Goal: Communication & Community: Ask a question

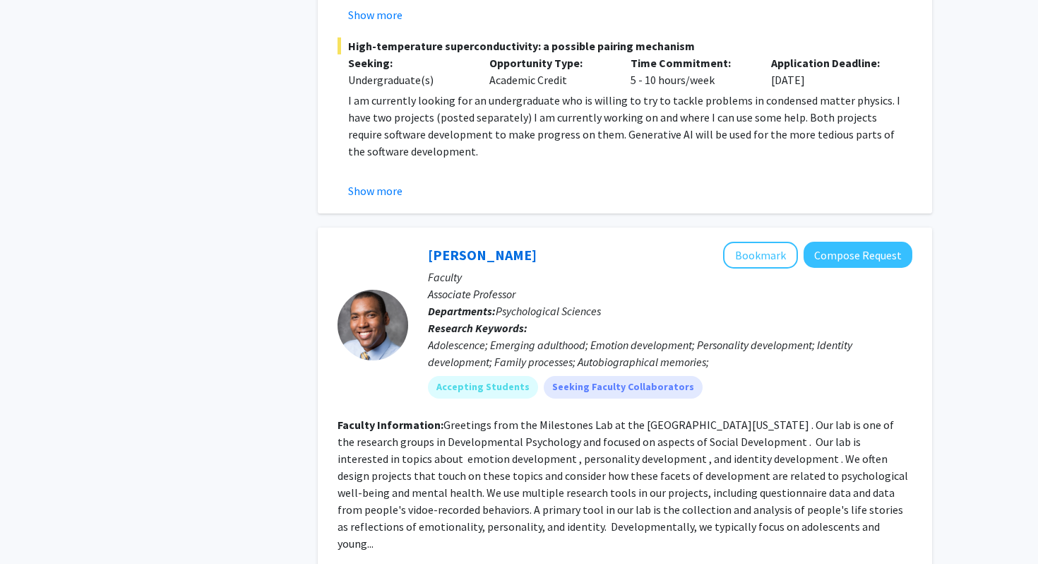
scroll to position [6090, 0]
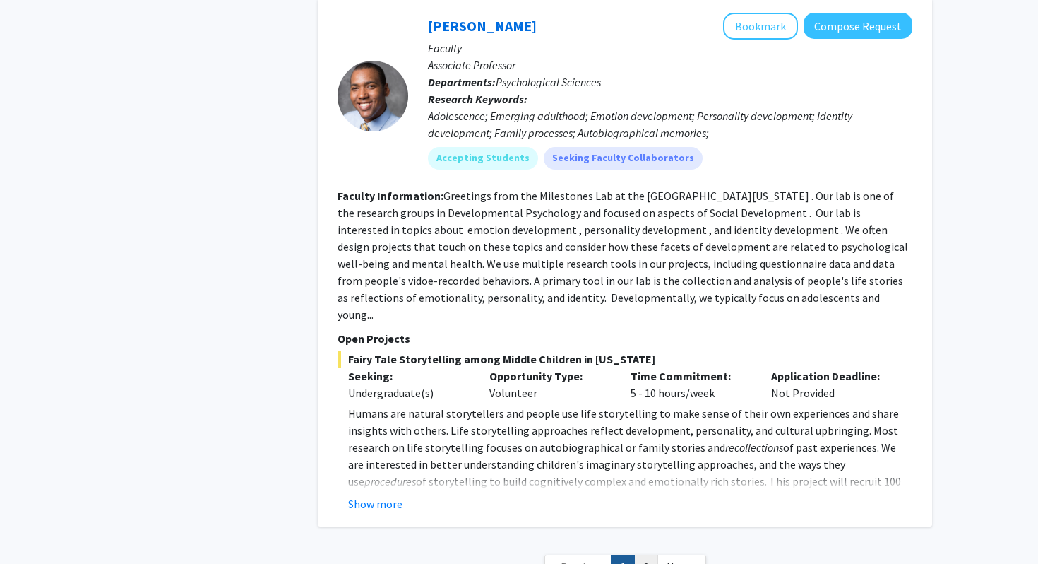
click at [643, 554] on link "2" at bounding box center [646, 566] width 24 height 25
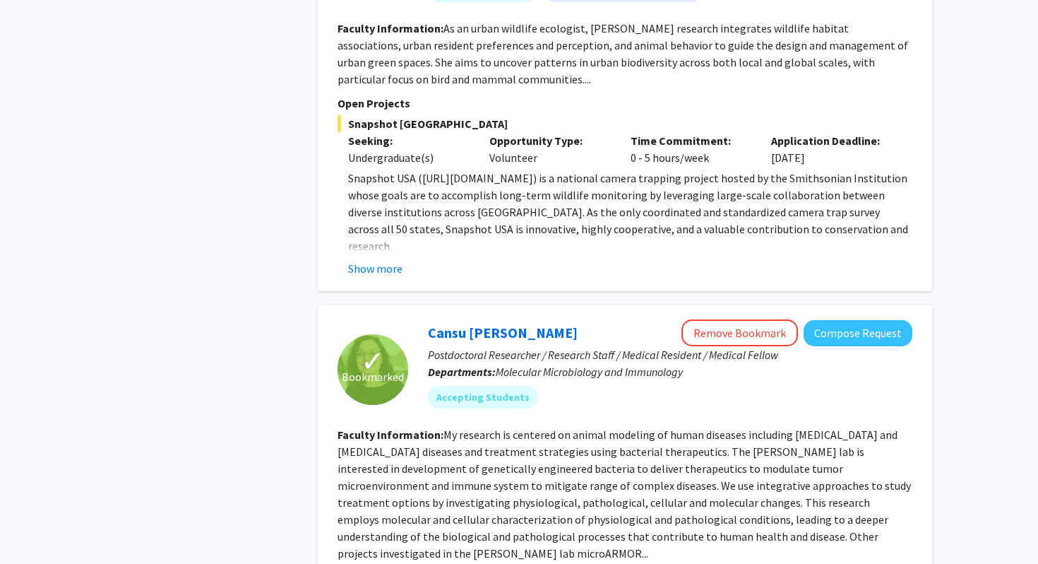
scroll to position [1639, 0]
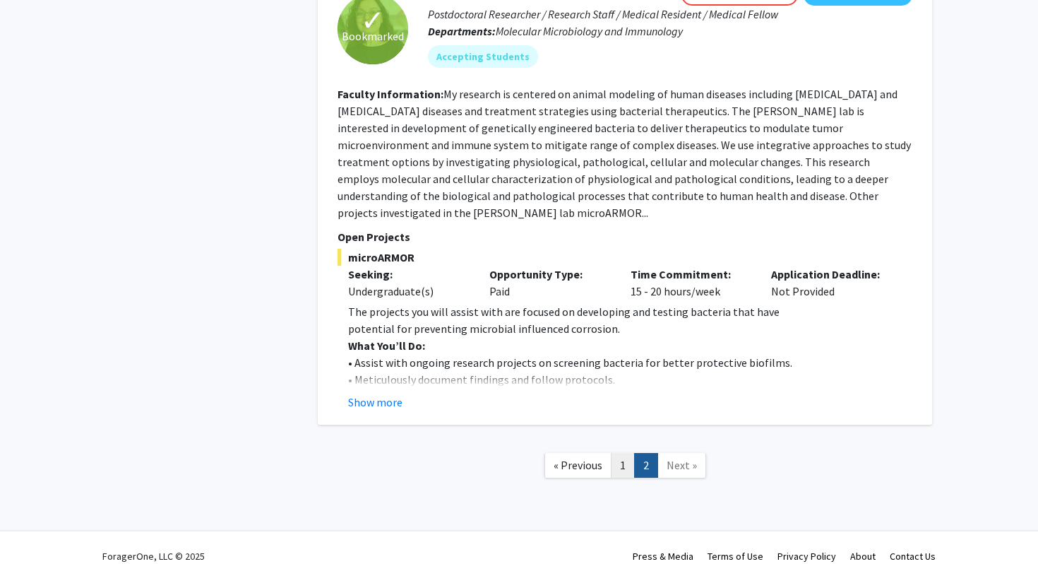
click at [620, 453] on link "1" at bounding box center [623, 465] width 24 height 25
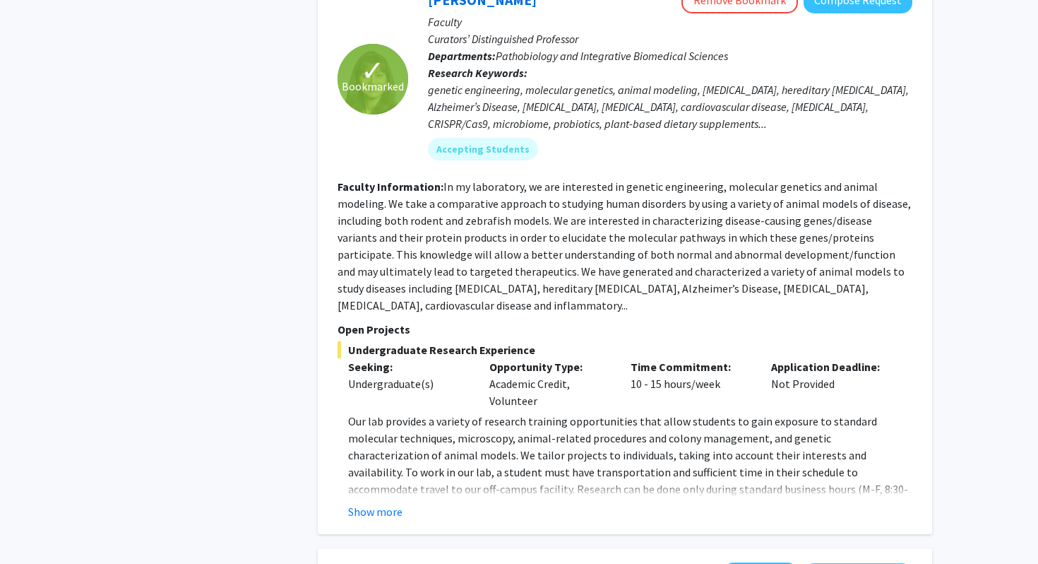
scroll to position [1173, 0]
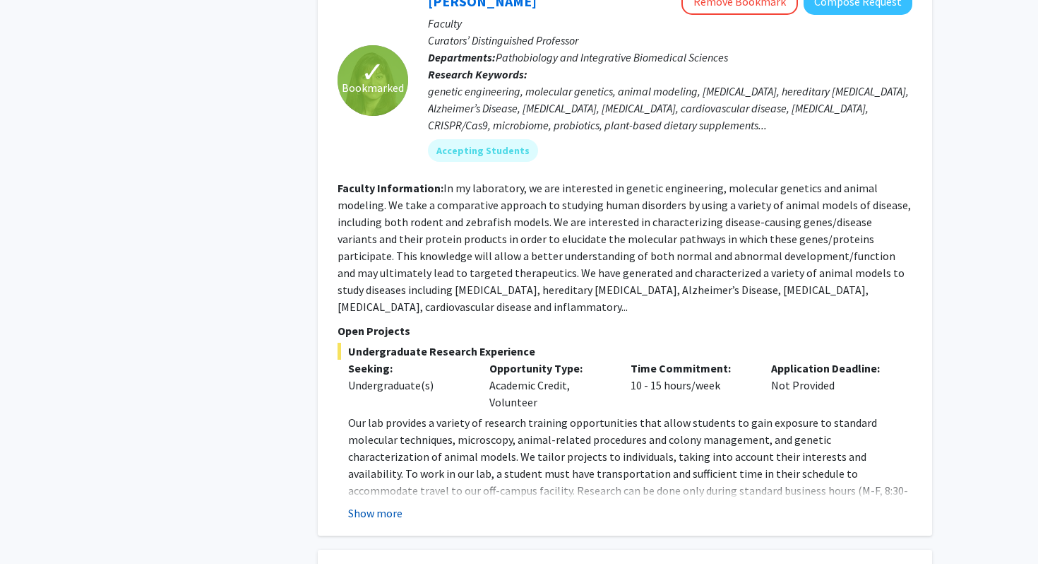
click at [364, 504] on button "Show more" at bounding box center [375, 512] width 54 height 17
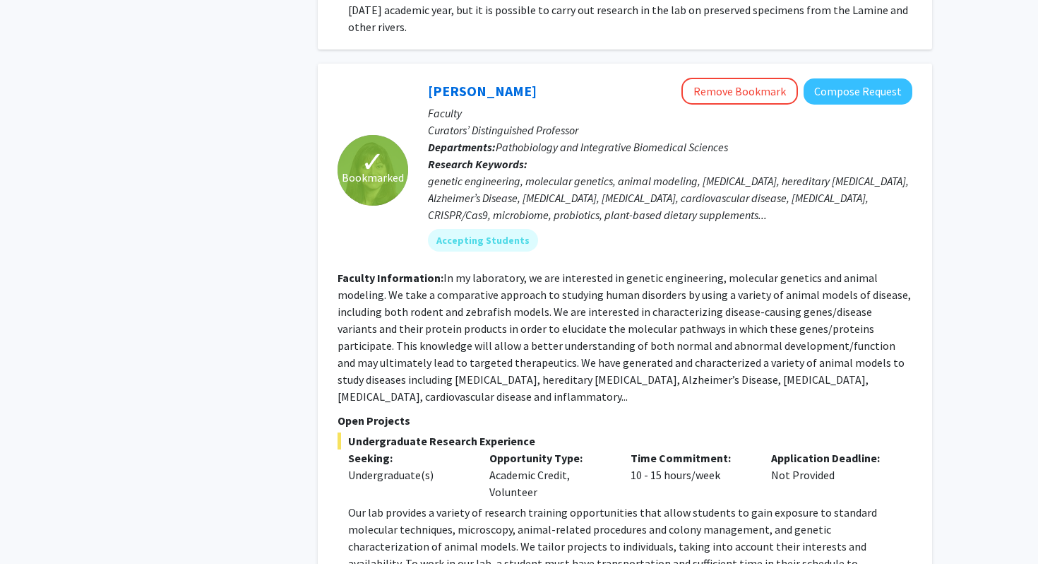
scroll to position [1071, 0]
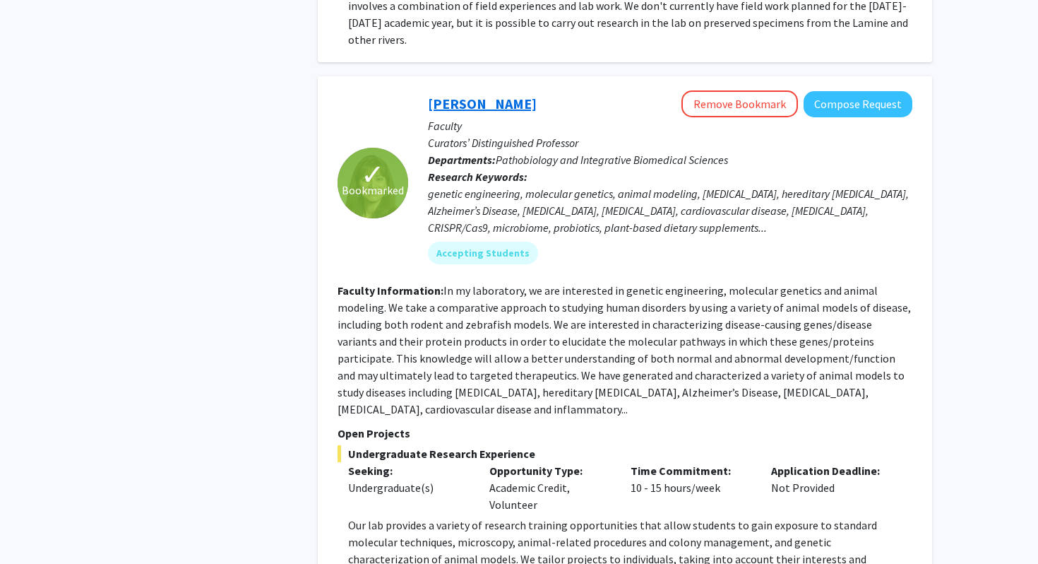
click at [453, 95] on link "[PERSON_NAME]" at bounding box center [482, 104] width 109 height 18
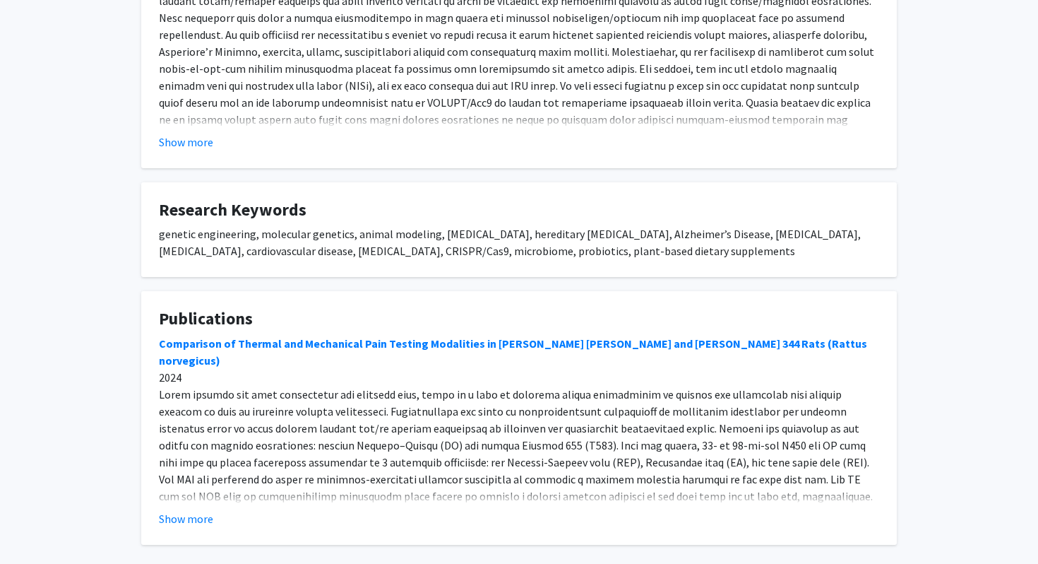
scroll to position [643, 0]
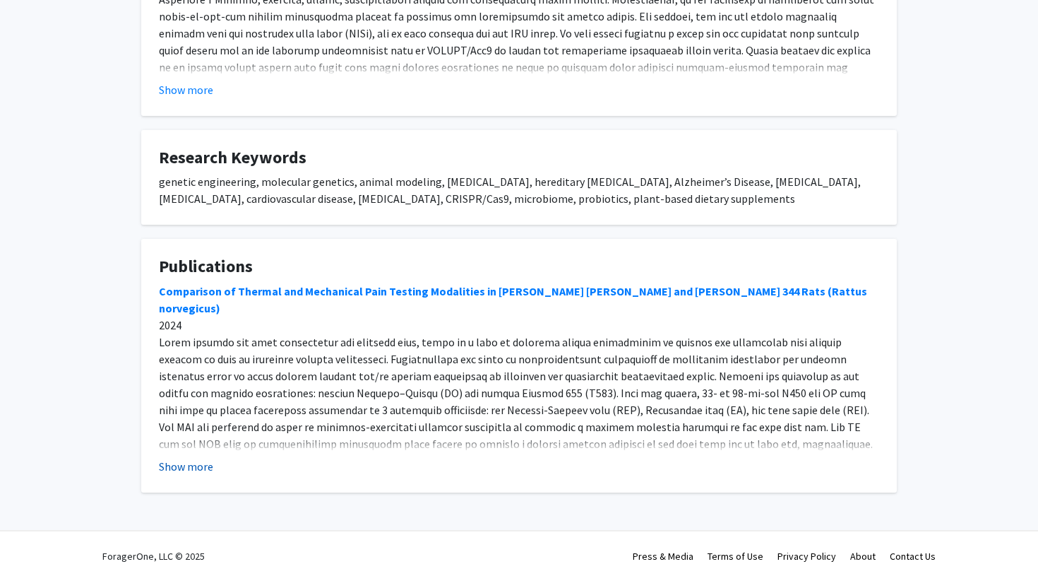
click at [200, 458] on button "Show more" at bounding box center [186, 466] width 54 height 17
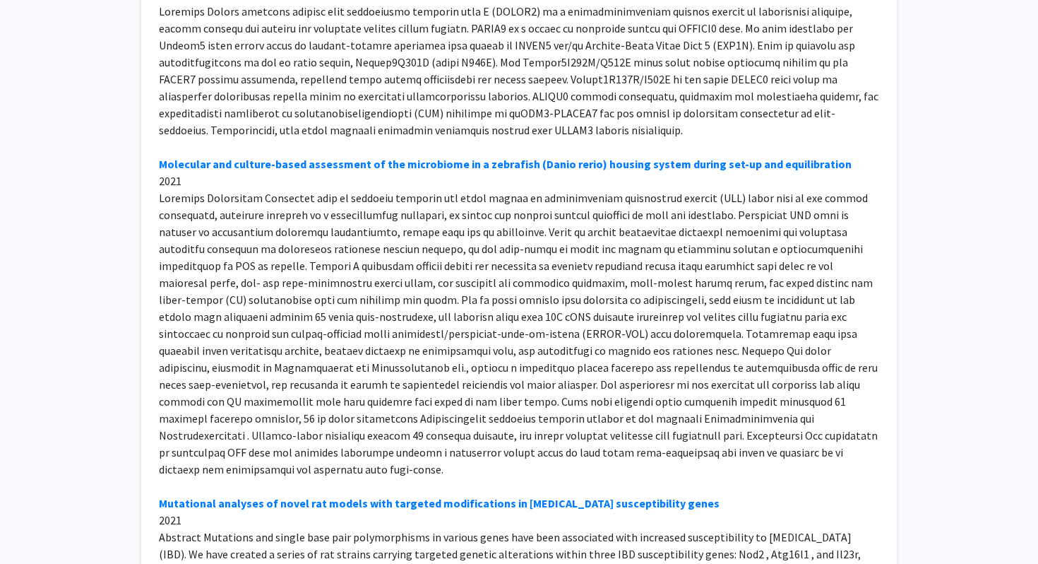
scroll to position [2839, 0]
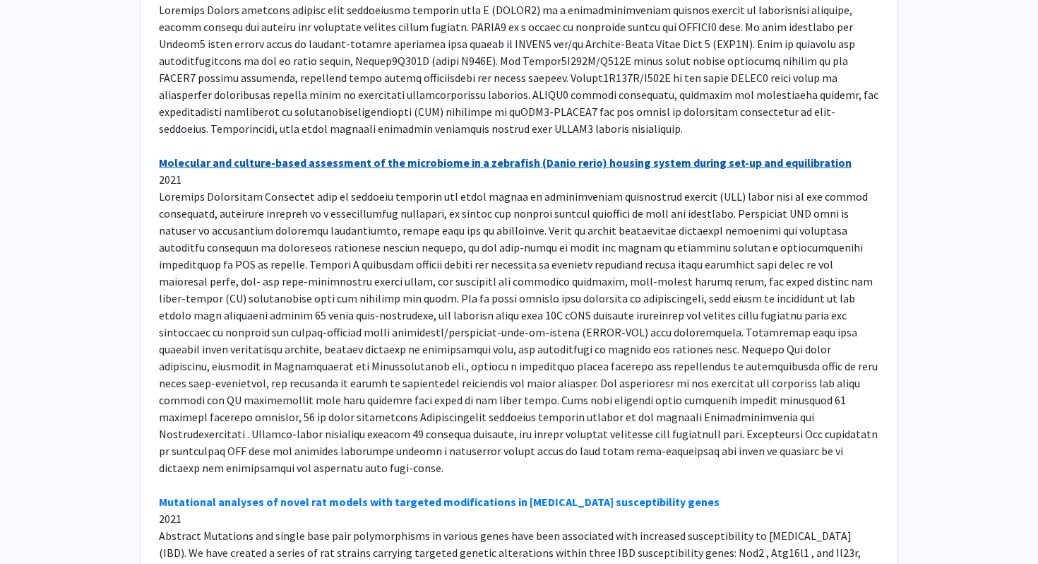
click at [653, 155] on link "Molecular and culture-based assessment of the microbiome in a zebrafish (Danio …" at bounding box center [505, 162] width 693 height 14
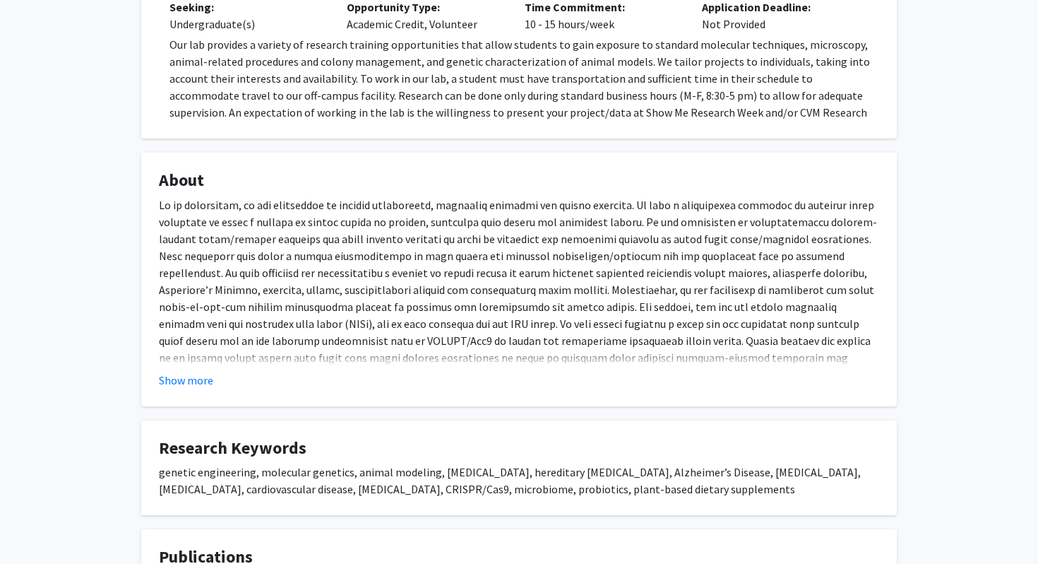
scroll to position [354, 0]
click at [197, 370] on button "Show more" at bounding box center [186, 378] width 54 height 17
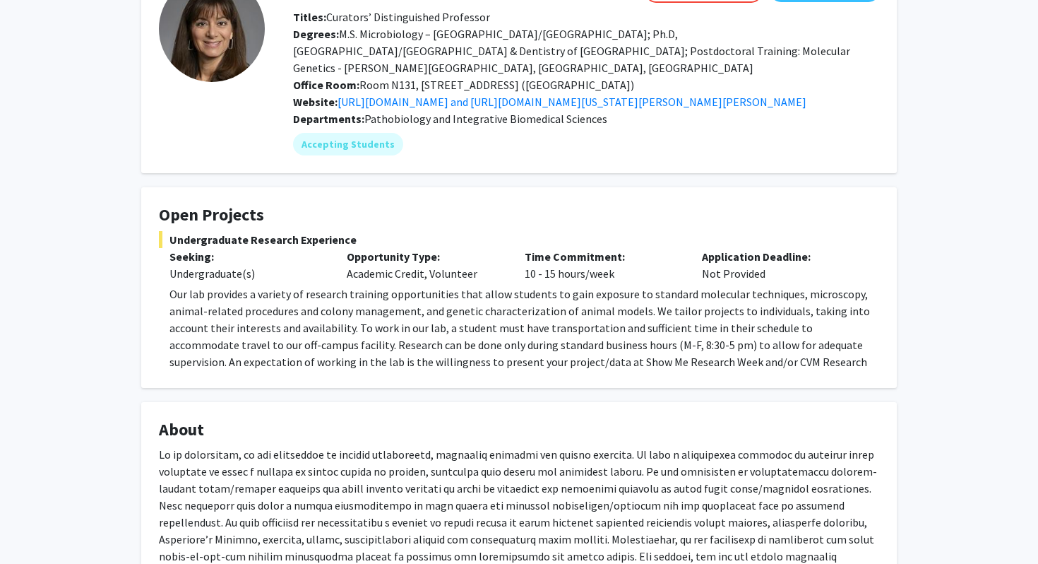
scroll to position [0, 0]
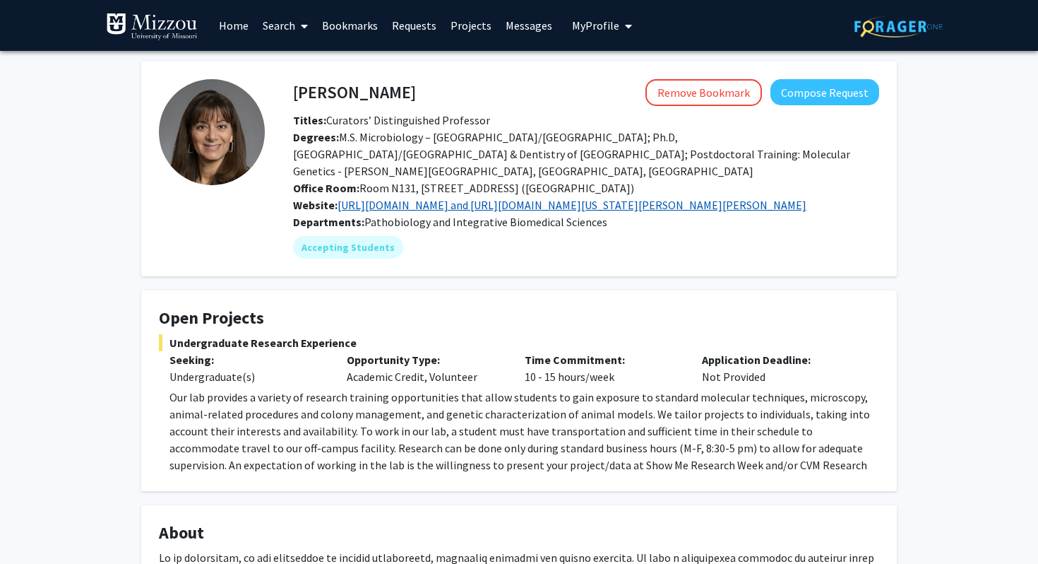
click at [505, 198] on link "[URL][DOMAIN_NAME] and [URL][DOMAIN_NAME][US_STATE][PERSON_NAME][PERSON_NAME]" at bounding box center [572, 205] width 469 height 14
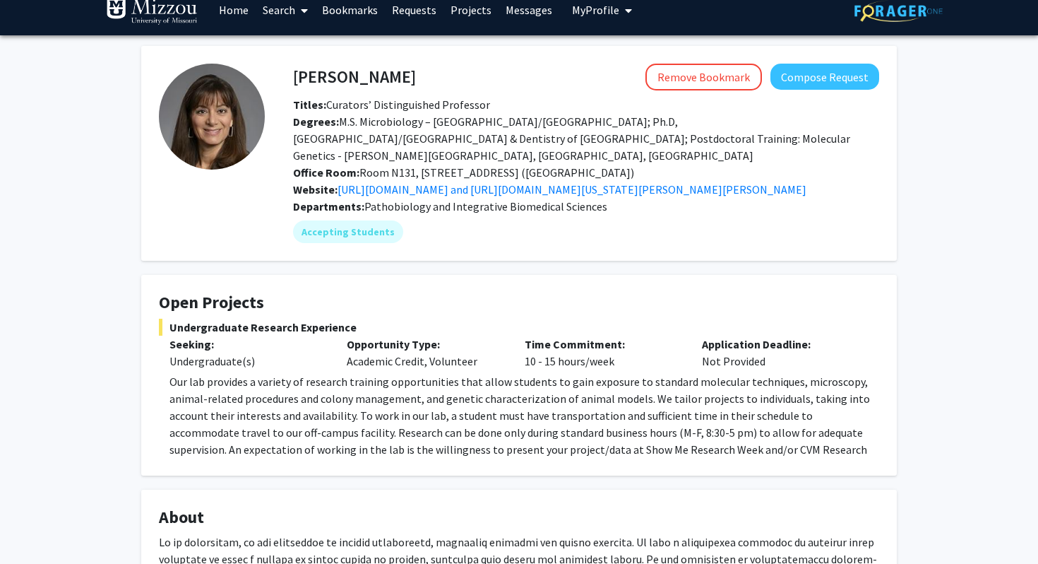
scroll to position [18, 0]
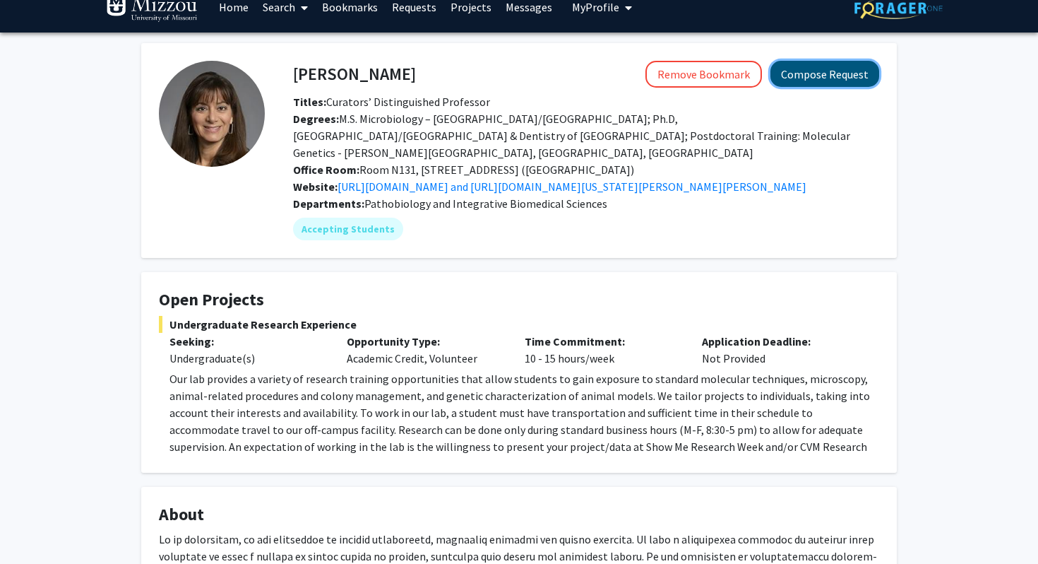
click at [813, 86] on button "Compose Request" at bounding box center [824, 74] width 109 height 26
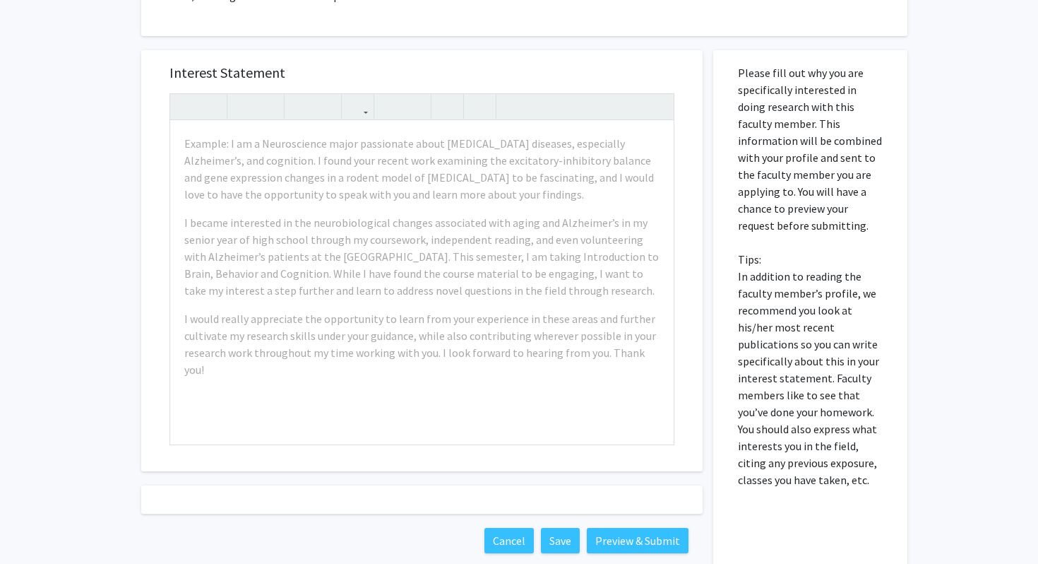
scroll to position [350, 0]
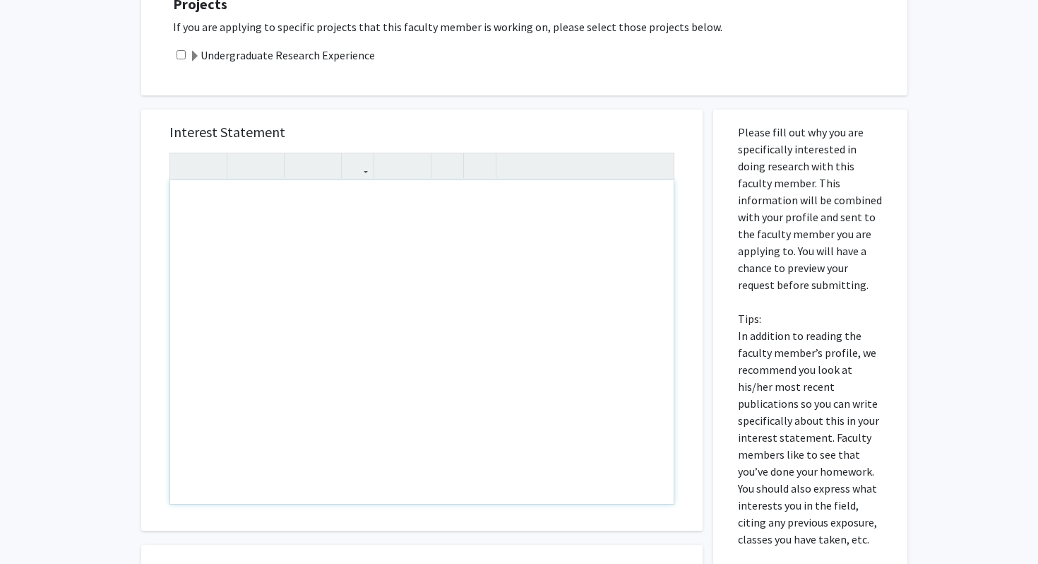
click at [266, 214] on div "Note to users with screen readers: Please press Alt+0 or Option+0 to deactivate…" at bounding box center [422, 341] width 504 height 323
paste div "To enrich screen reader interactions, please activate Accessibility in Grammarl…"
type textarea "<l>Ipsu dolorsi Am. Conse,</a><el><s>Do eius te Incidid Utlabore, etd M al en a…"
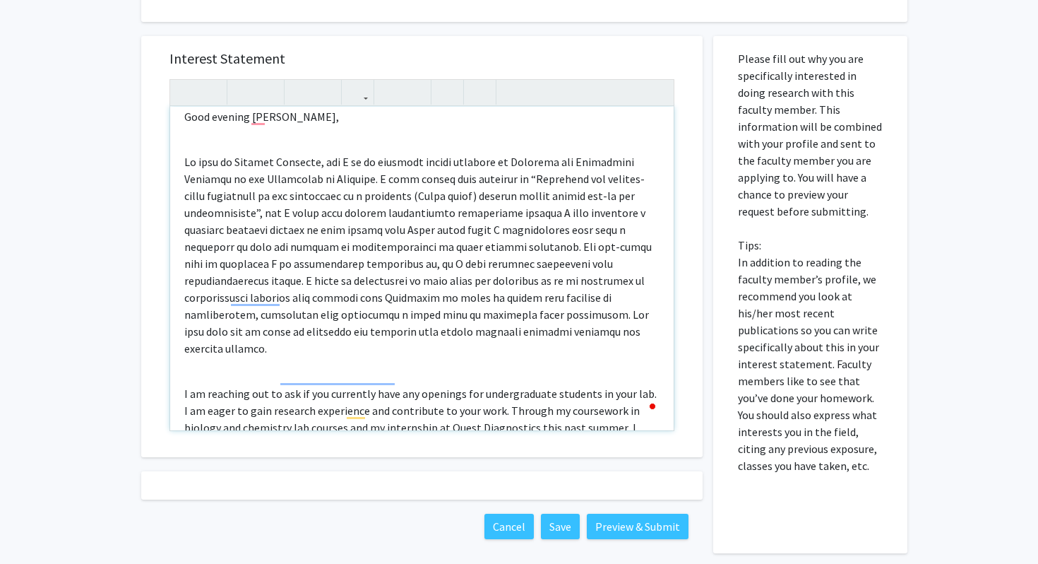
scroll to position [0, 0]
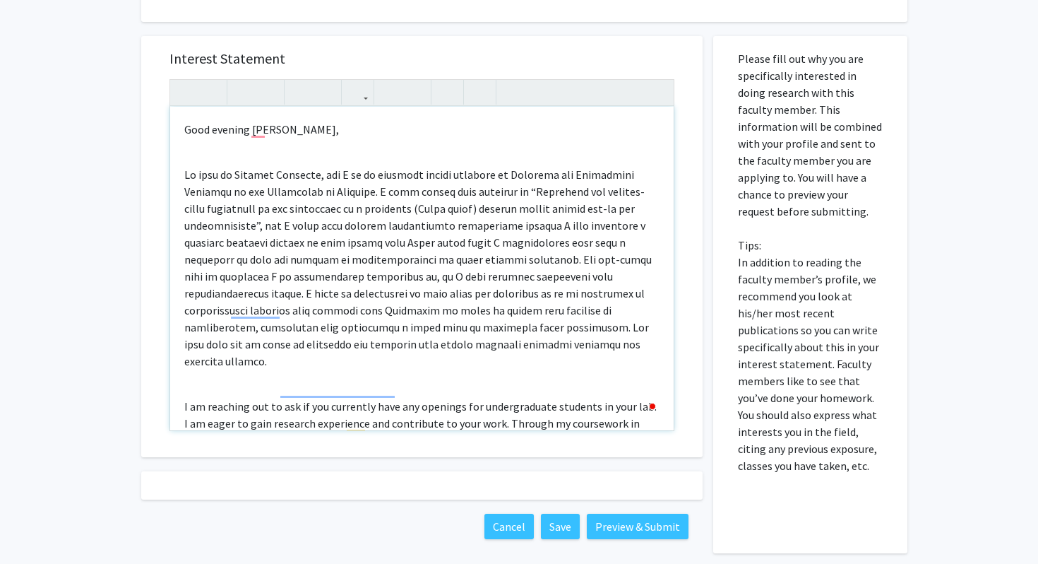
click at [192, 153] on div "Good evening [PERSON_NAME], I am reaching out to ask if you currently have any …" at bounding box center [422, 268] width 504 height 323
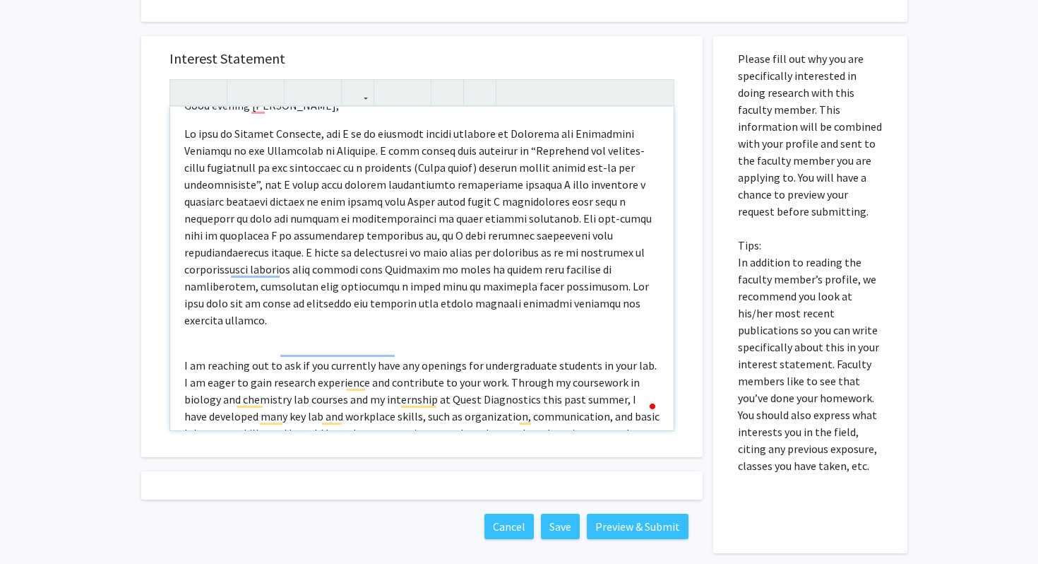
scroll to position [26, 0]
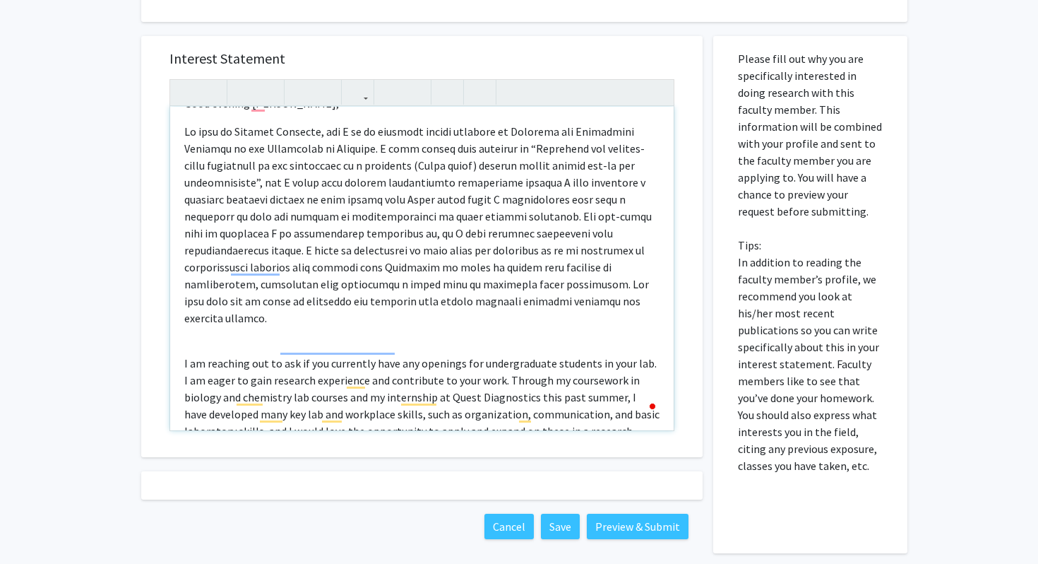
click at [247, 318] on div "Good evening [PERSON_NAME], I am reaching out to ask if you currently have any …" at bounding box center [422, 268] width 504 height 323
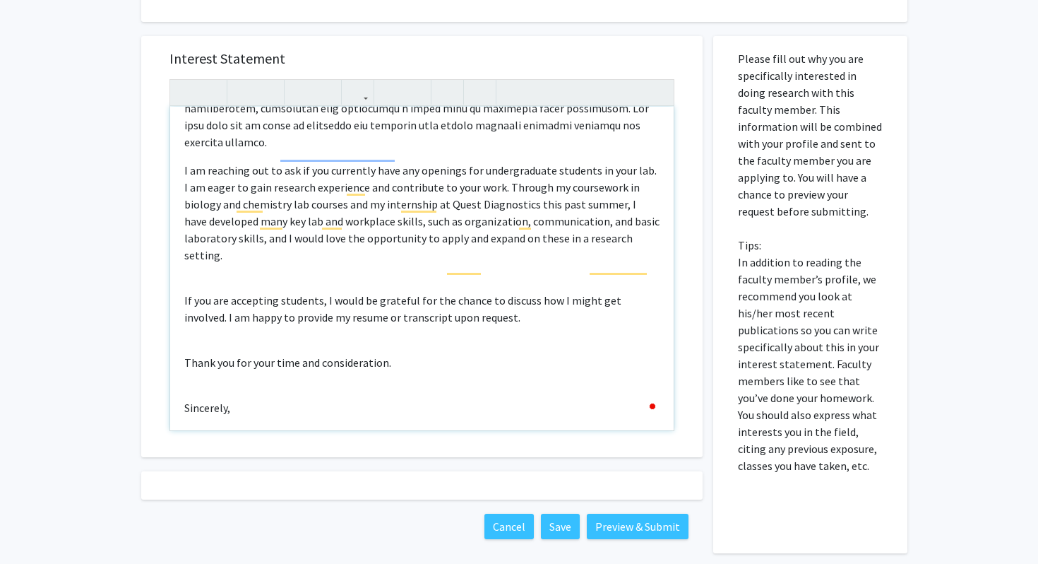
click at [196, 246] on div "Good evening [PERSON_NAME], I am reaching out to ask if you currently have any …" at bounding box center [422, 268] width 504 height 323
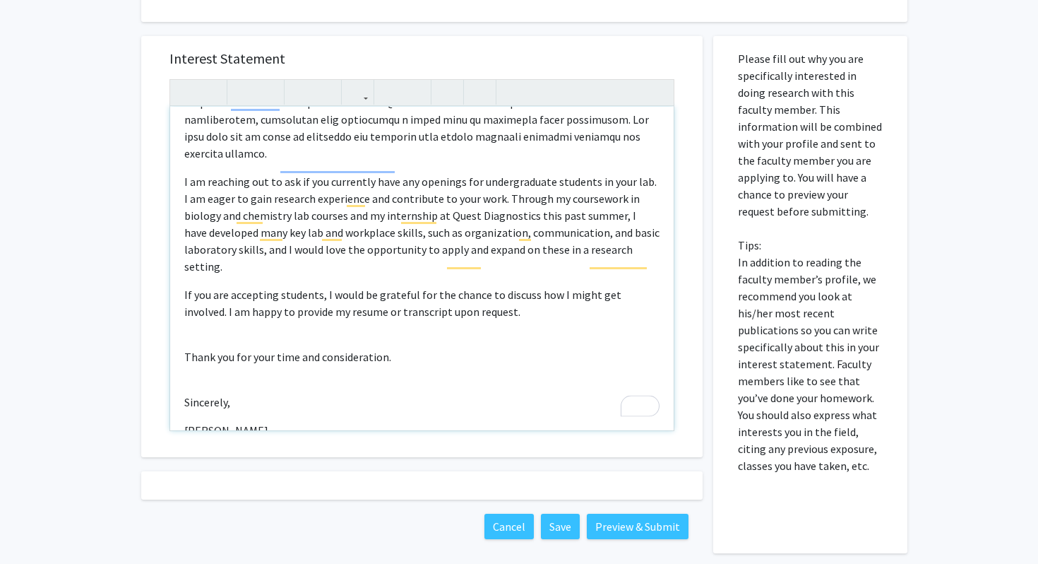
click at [216, 302] on div "Good evening [PERSON_NAME], I am reaching out to ask if you currently have any …" at bounding box center [422, 268] width 504 height 323
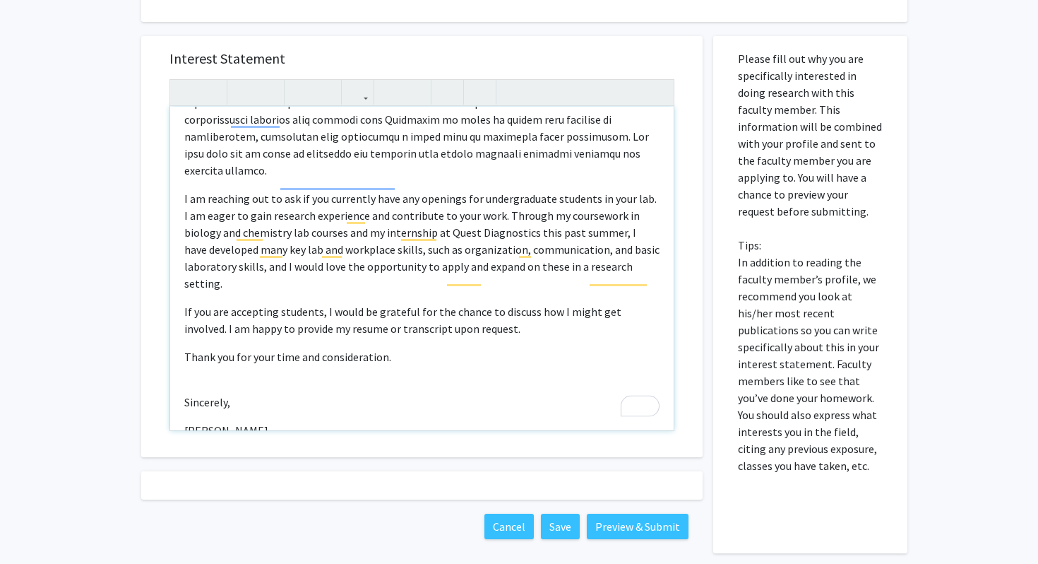
click at [227, 354] on div "Good evening [PERSON_NAME], I am reaching out to ask if you currently have any …" at bounding box center [422, 268] width 504 height 323
type textarea "<l>Ipsu dolorsi Am. Conse,</a><e>Se doei te Incidid Utlabore, etd M al en admin…"
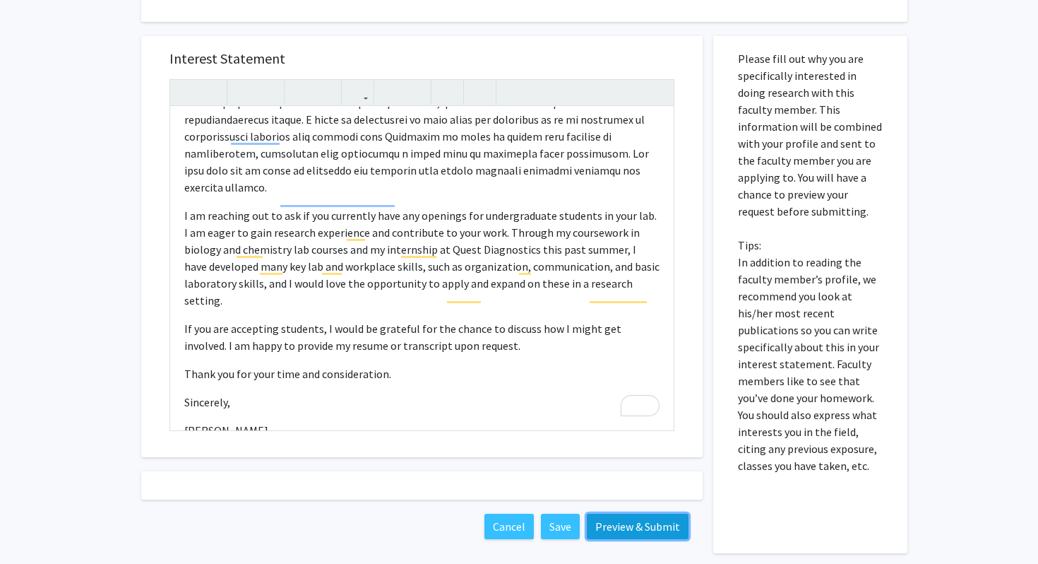
click at [636, 520] on button "Preview & Submit" at bounding box center [638, 525] width 102 height 25
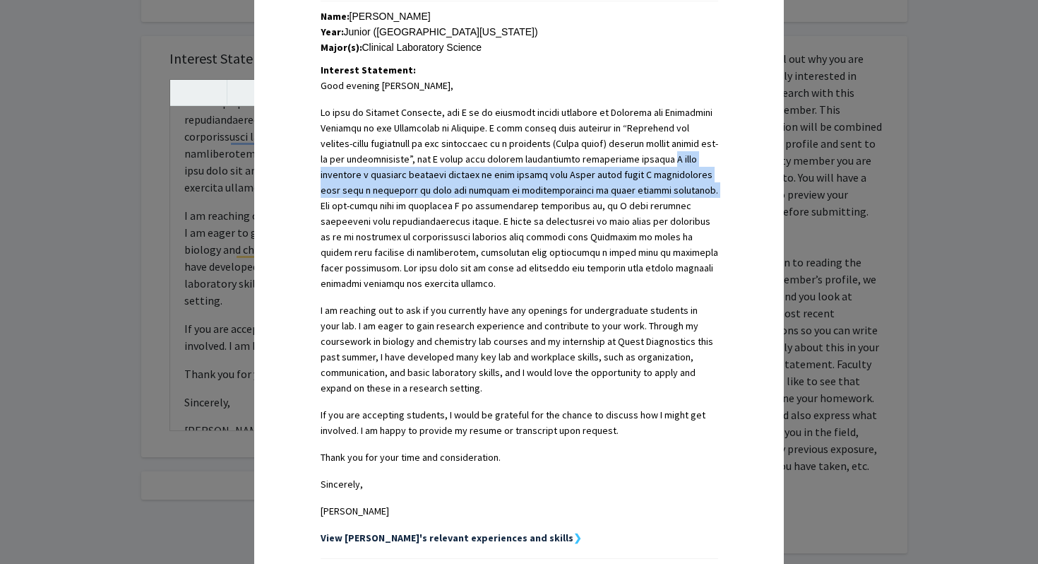
drag, startPoint x: 624, startPoint y: 145, endPoint x: 628, endPoint y: 178, distance: 32.8
click at [628, 178] on p at bounding box center [520, 198] width 398 height 186
copy p "I have conducted a previous research project in high school with Danio rerio wh…"
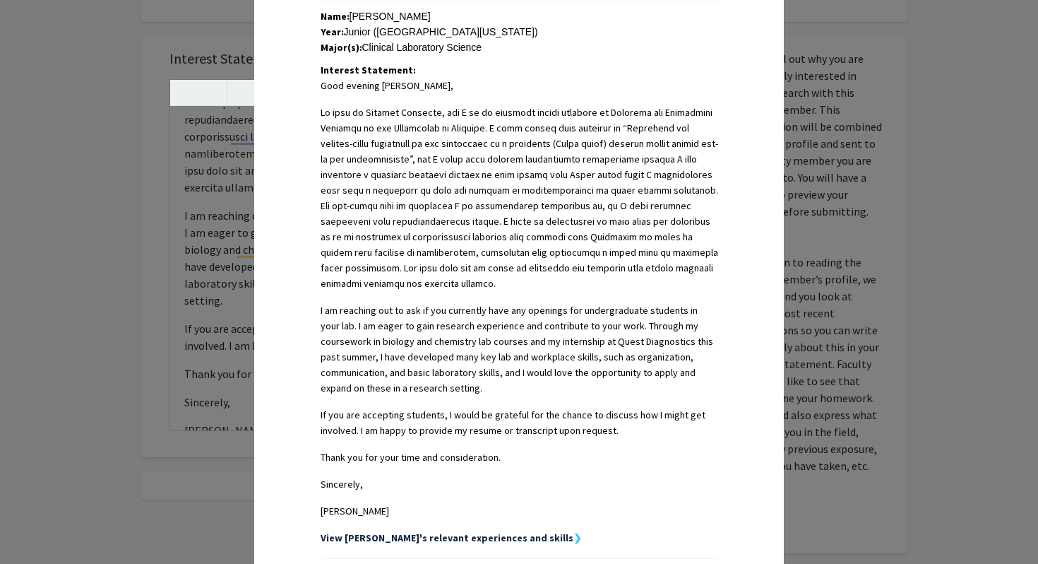
click at [673, 225] on p at bounding box center [520, 198] width 398 height 186
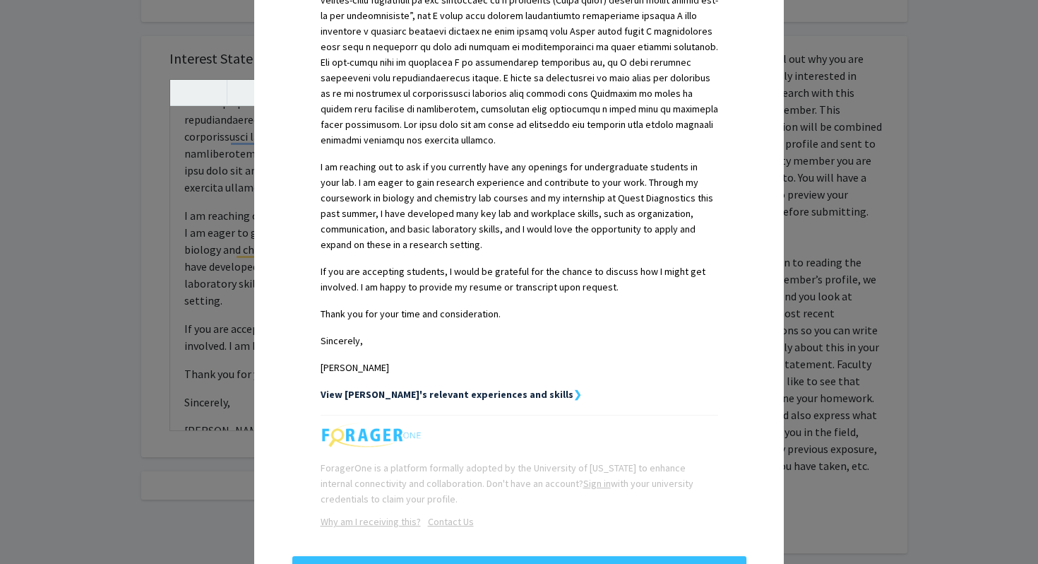
scroll to position [506, 0]
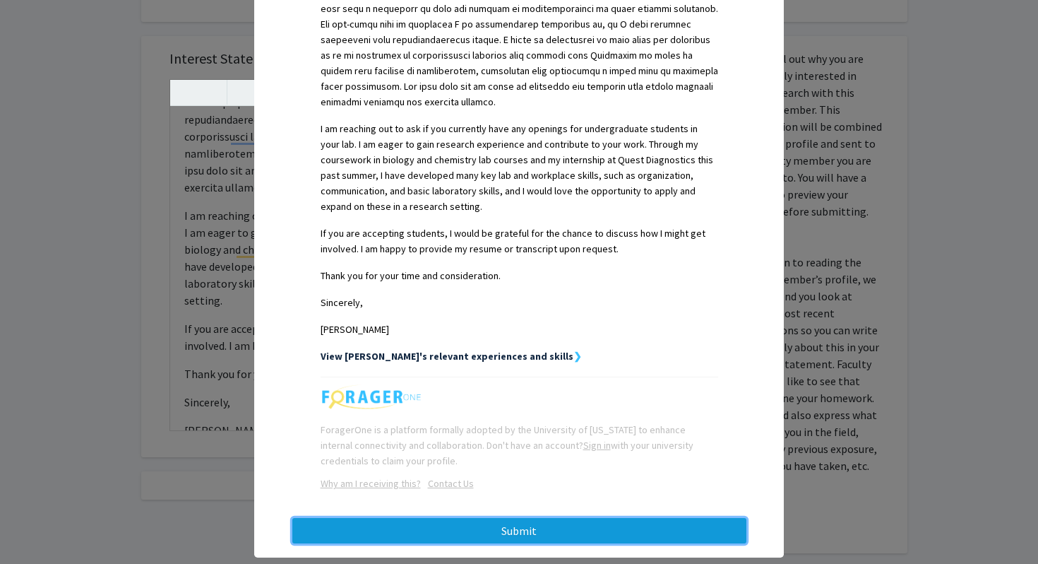
click at [590, 518] on button "Submit" at bounding box center [519, 530] width 454 height 25
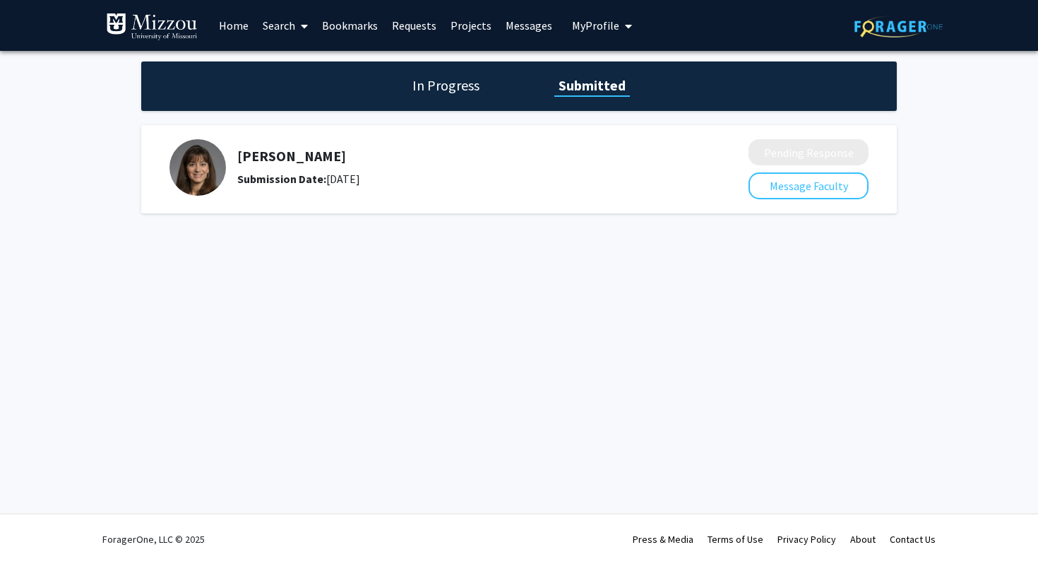
click at [590, 21] on span "My Profile" at bounding box center [595, 25] width 47 height 14
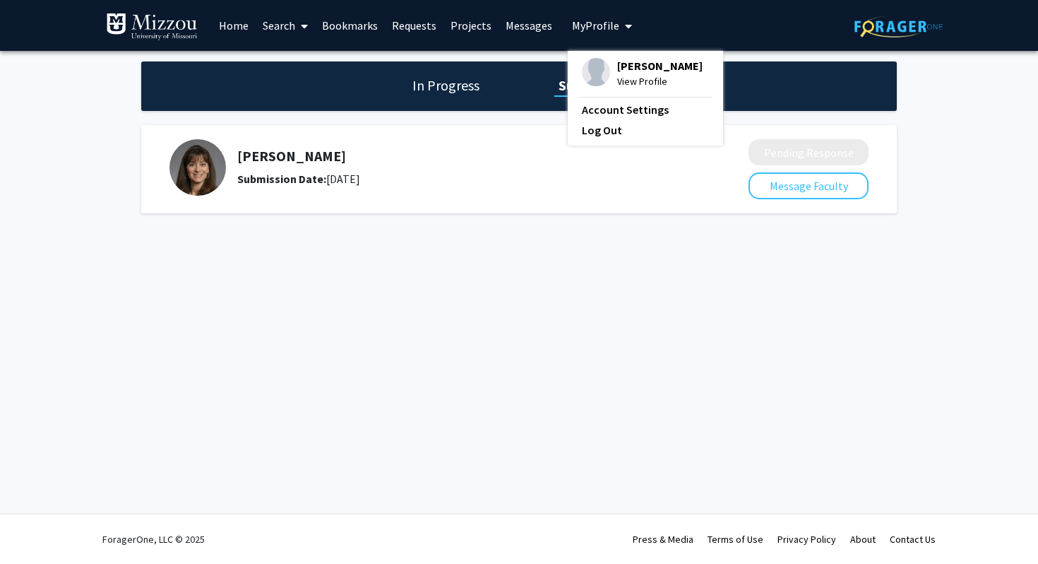
click at [646, 76] on span "View Profile" at bounding box center [659, 81] width 85 height 16
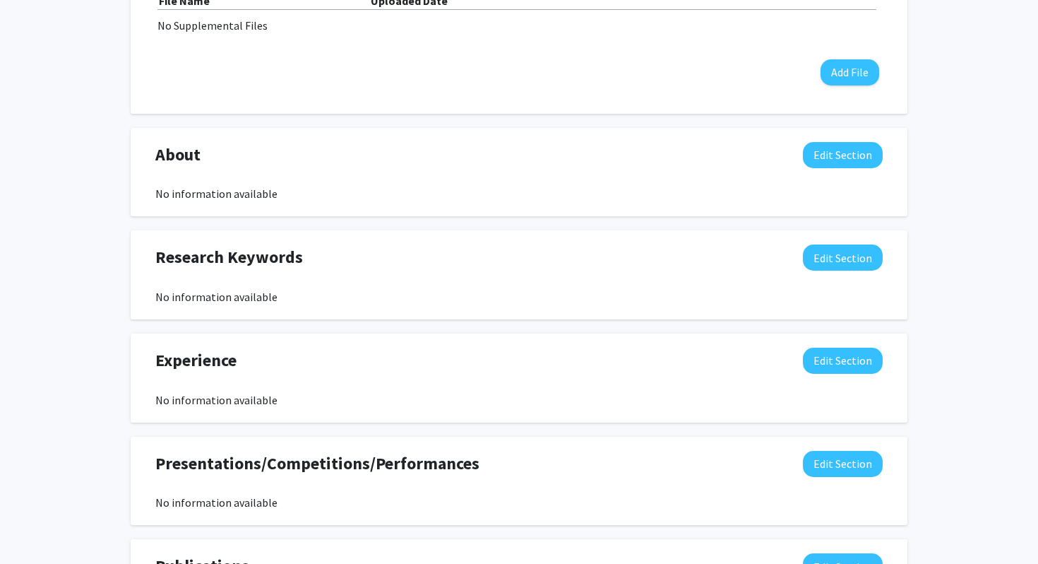
scroll to position [576, 0]
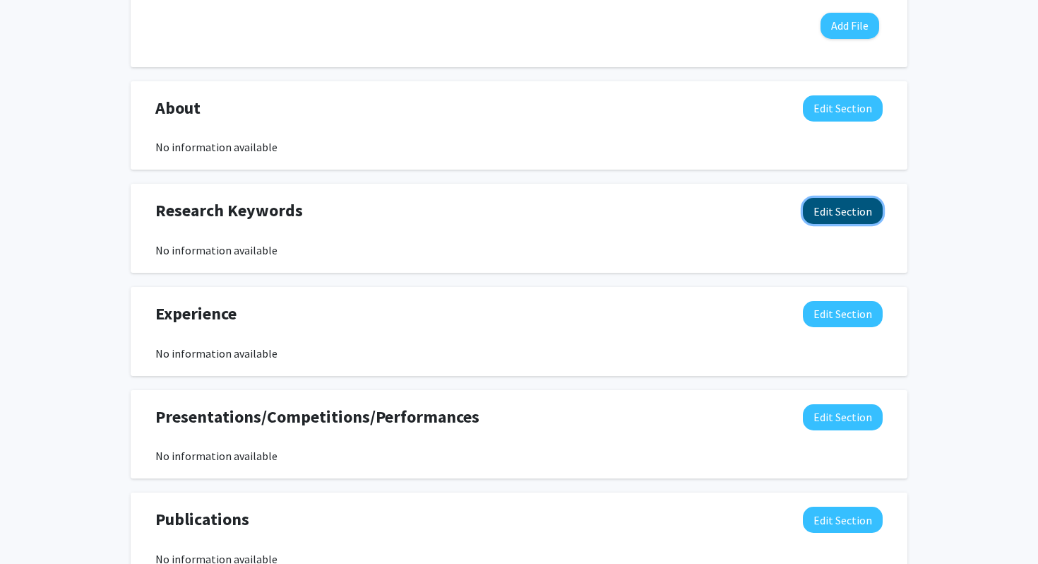
click at [854, 219] on button "Edit Section" at bounding box center [843, 211] width 80 height 26
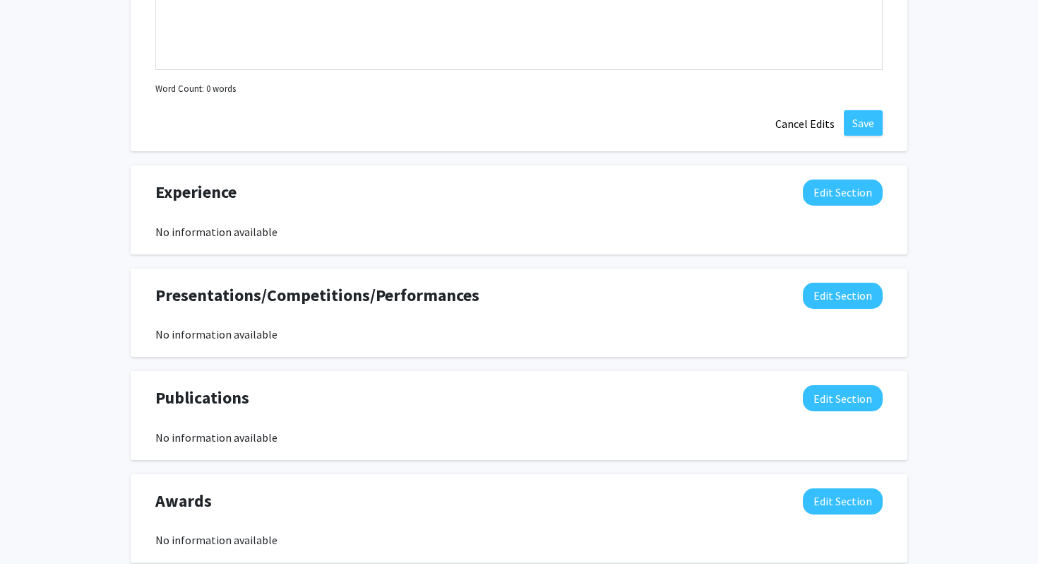
scroll to position [970, 0]
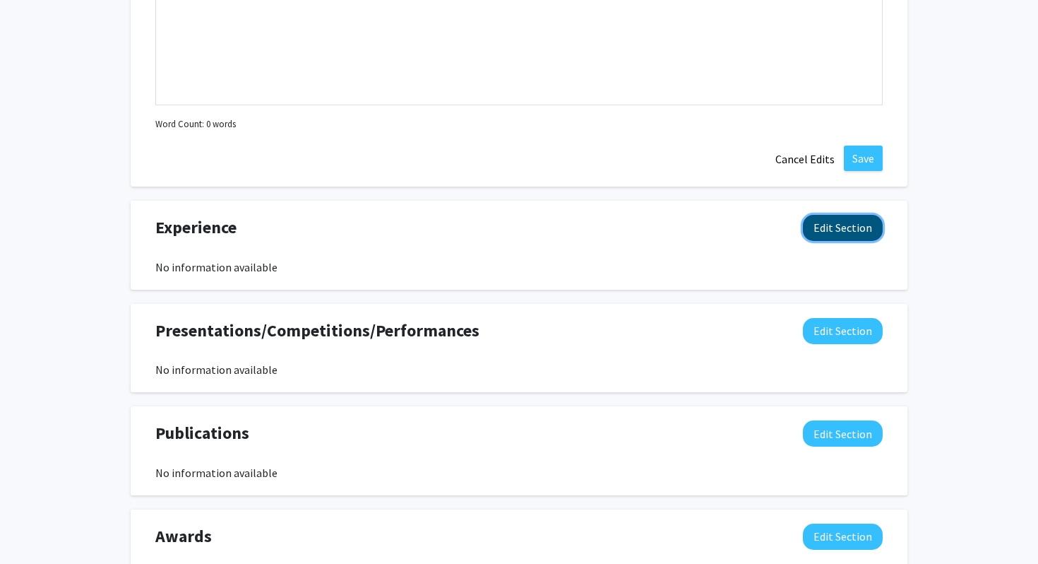
click at [856, 227] on button "Edit Section" at bounding box center [843, 228] width 80 height 26
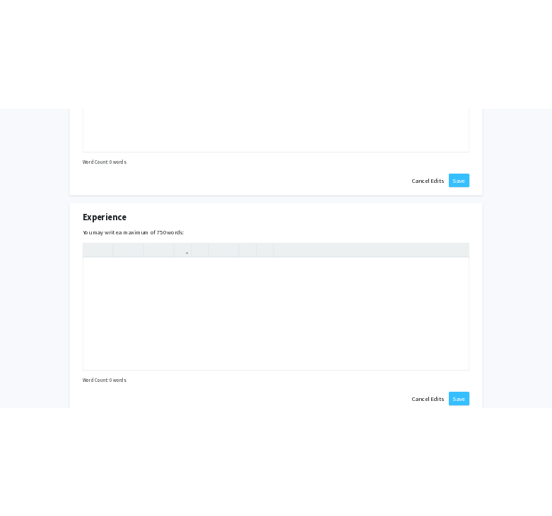
scroll to position [1011, 0]
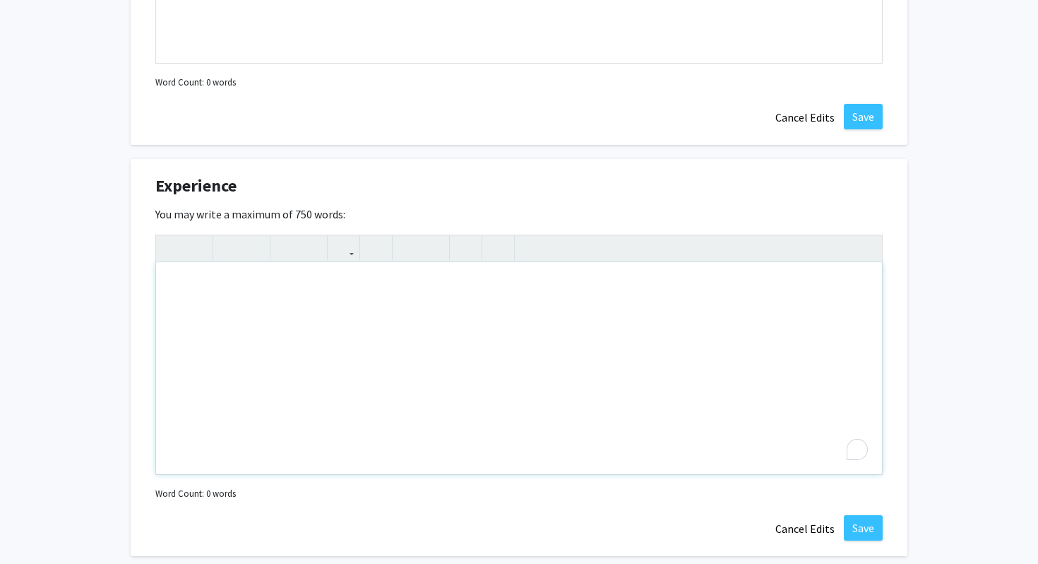
click at [513, 298] on div "To enrich screen reader interactions, please activate Accessibility in Grammarl…" at bounding box center [519, 368] width 726 height 212
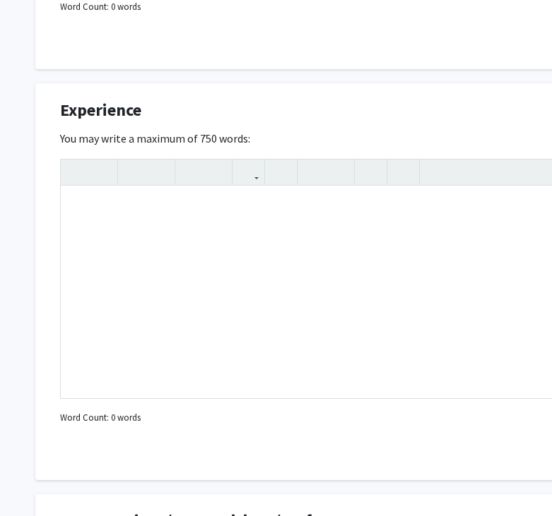
scroll to position [1089, 0]
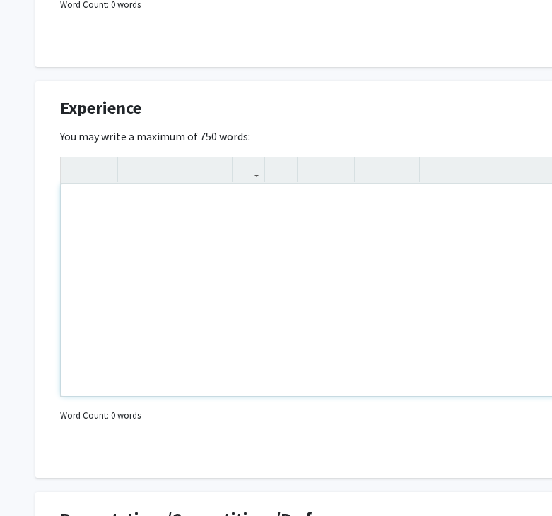
paste div "To enrich screen reader interactions, please activate Accessibility in Grammarl…"
type textarea "<p>Intro to Stem Research Course Columbia, [US_STATE] </p><p>Classmate/Team Mem…"
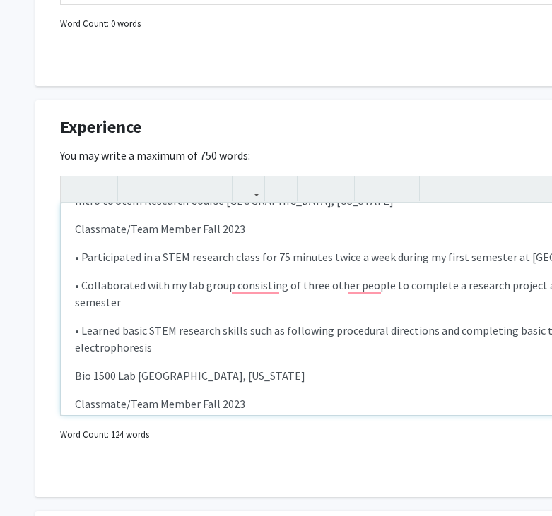
scroll to position [27, 0]
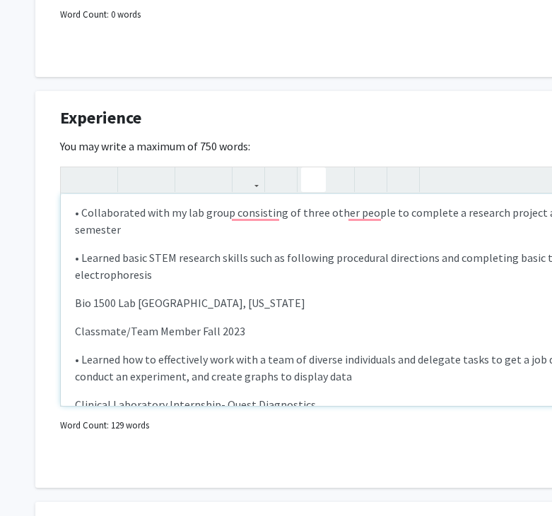
click at [312, 181] on icon "button" at bounding box center [313, 179] width 12 height 23
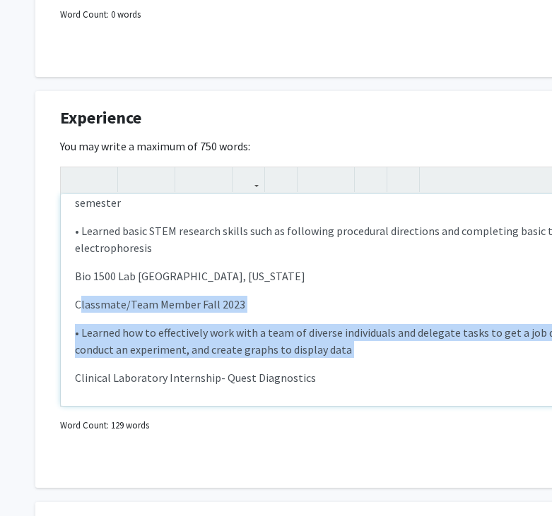
drag, startPoint x: 78, startPoint y: 267, endPoint x: 323, endPoint y: 325, distance: 251.1
click at [323, 325] on div "Intro to Stem Research Course [GEOGRAPHIC_DATA], [US_STATE] Classmate/Team Mem…" at bounding box center [424, 300] width 726 height 212
copy div "lassmate/Team Member Fall 2023 • Learned how to effectively work with a team o…"
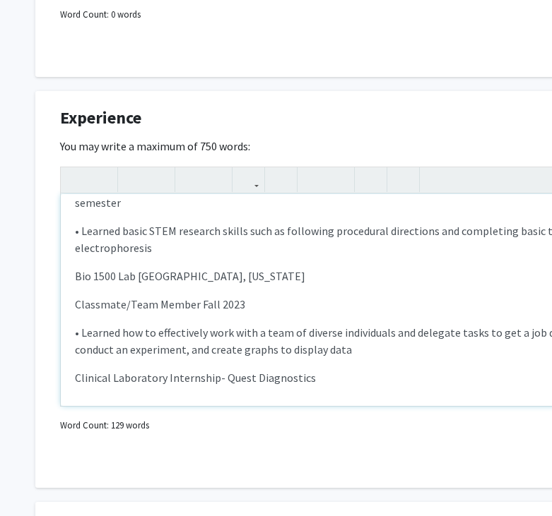
click at [261, 384] on div "Intro to Stem Research Course [GEOGRAPHIC_DATA], [US_STATE] Classmate/Team Mem…" at bounding box center [424, 300] width 726 height 212
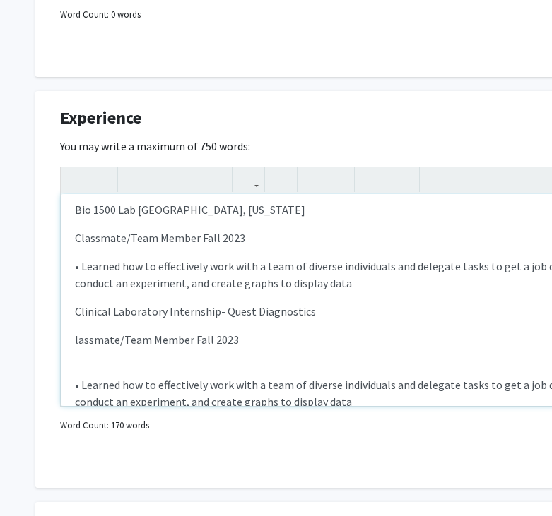
scroll to position [202, 0]
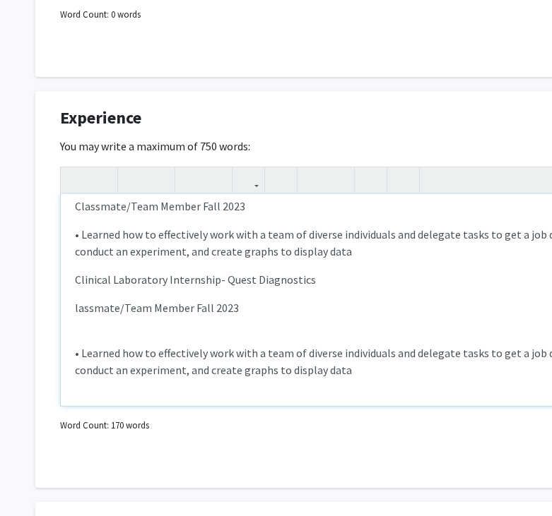
drag, startPoint x: 256, startPoint y: 282, endPoint x: 58, endPoint y: 270, distance: 198.8
click at [58, 270] on div "Experience Edit Section You may write a maximum of 750 words: Intro to Stem Res…" at bounding box center [423, 289] width 777 height 397
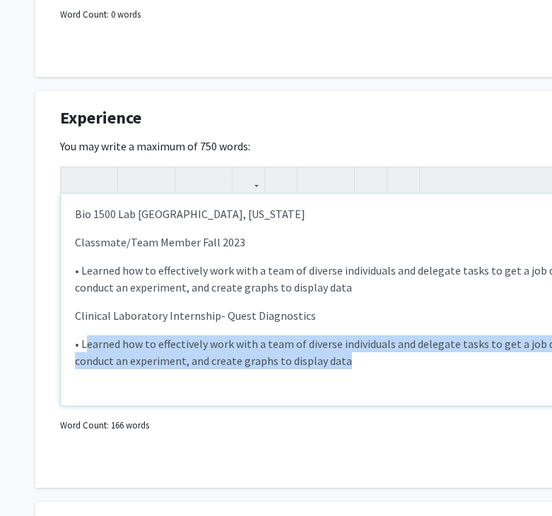
drag, startPoint x: 317, startPoint y: 329, endPoint x: 84, endPoint y: 314, distance: 233.5
click at [84, 335] on p "• Learned how to effectively work with a team of diverse individuals and delega…" at bounding box center [424, 352] width 698 height 34
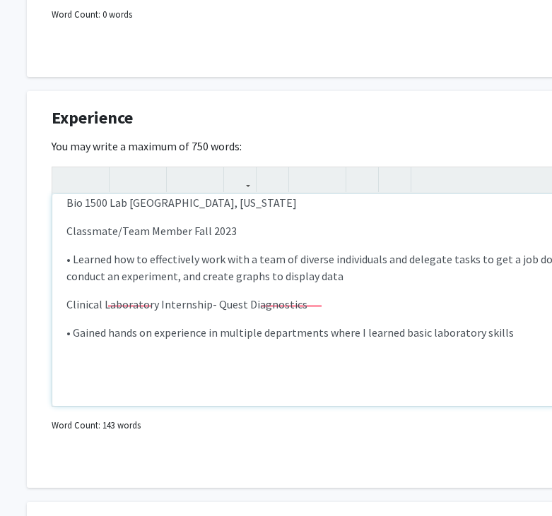
scroll to position [178, 0]
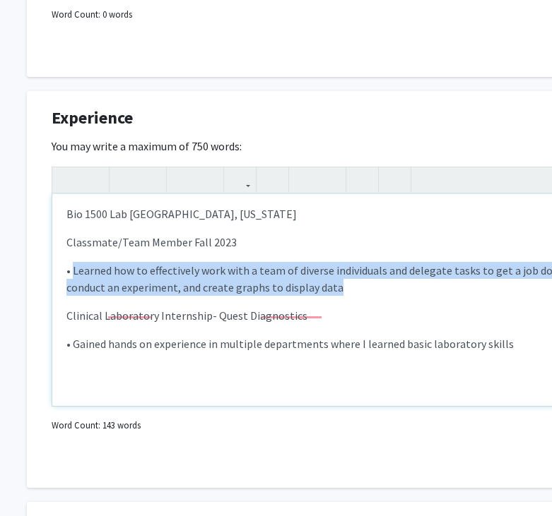
drag, startPoint x: 74, startPoint y: 236, endPoint x: 355, endPoint y: 249, distance: 280.7
click at [355, 262] on p "• Learned how to effectively work with a team of diverse individuals and delega…" at bounding box center [415, 279] width 698 height 34
copy p "Learned how to effectively work with a team of diverse individuals and delegate…"
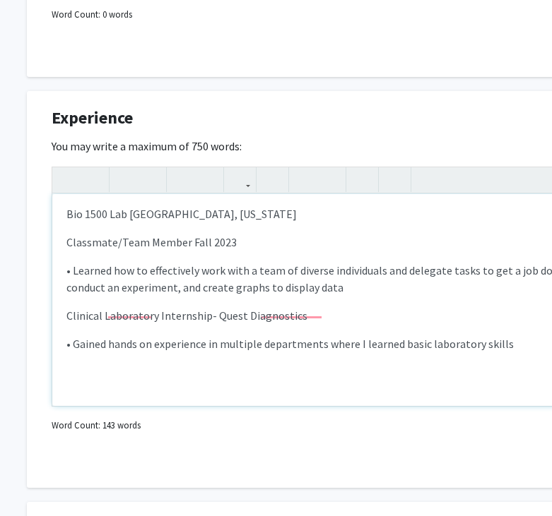
click at [330, 364] on p "To enrich screen reader interactions, please activate Accessibility in Grammarl…" at bounding box center [415, 372] width 698 height 17
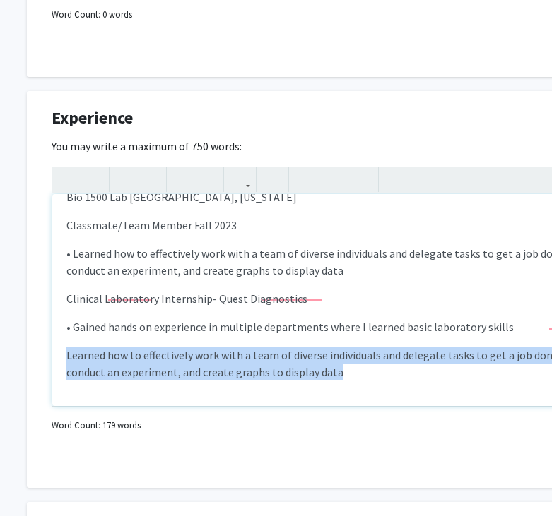
drag, startPoint x: 314, startPoint y: 343, endPoint x: 37, endPoint y: 325, distance: 278.2
click at [37, 325] on div "Experience Edit Section You may write a maximum of 750 words: Intro to Stem Res…" at bounding box center [415, 289] width 777 height 397
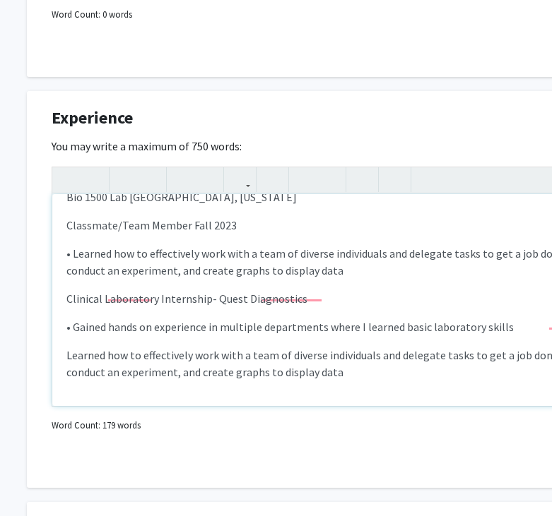
scroll to position [178, 0]
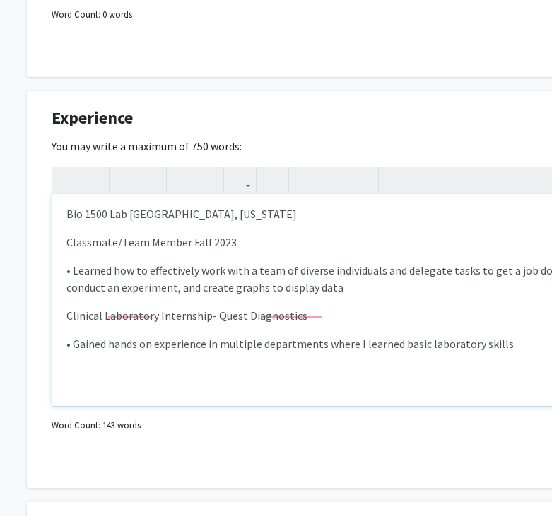
drag, startPoint x: 513, startPoint y: 310, endPoint x: 56, endPoint y: 299, distance: 457.1
click at [56, 299] on div "Intro to Stem Research Course [GEOGRAPHIC_DATA], [US_STATE] Classmate/Team Mem…" at bounding box center [415, 300] width 726 height 212
copy p "• Gained hands on experience in multiple departments where I learned basic labo…"
click at [90, 364] on p "To enrich screen reader interactions, please activate Accessibility in Grammarl…" at bounding box center [415, 372] width 698 height 17
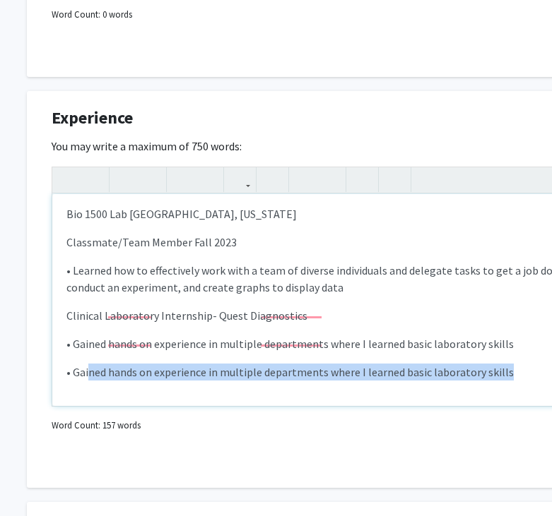
drag, startPoint x: 499, startPoint y: 340, endPoint x: 85, endPoint y: 338, distance: 413.1
click at [86, 364] on p "• Gained hands on experience in multiple departments where I learned basic labo…" at bounding box center [415, 372] width 698 height 17
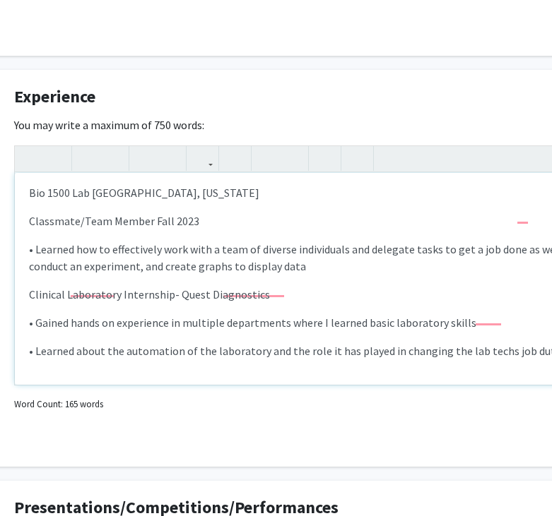
scroll to position [1102, 46]
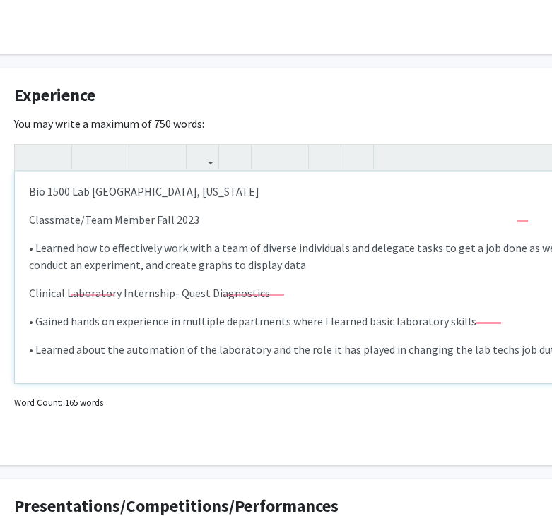
click at [477, 313] on p "• Gained hands on experience in multiple departments where I learned basic labo…" at bounding box center [378, 321] width 698 height 17
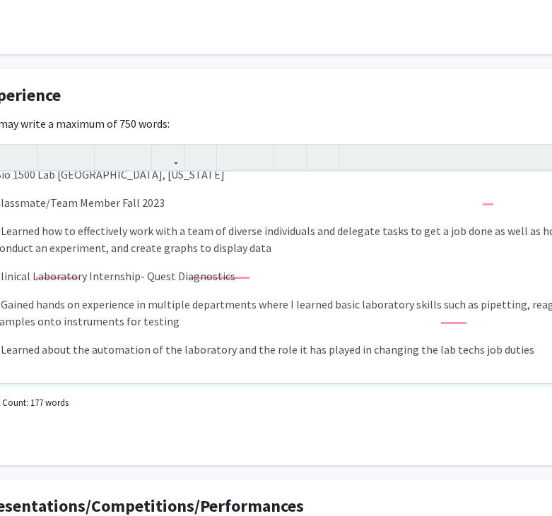
scroll to position [1102, 25]
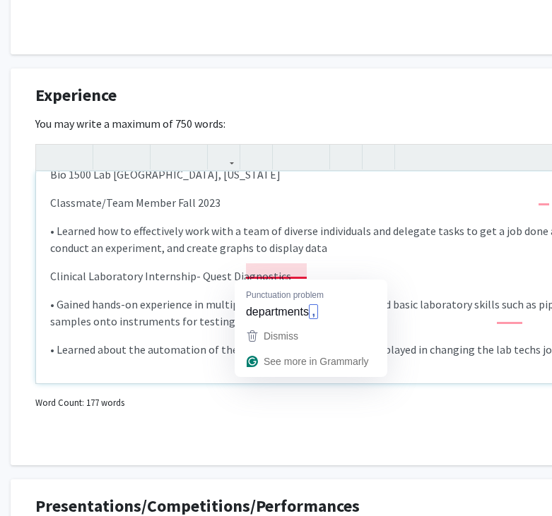
click at [285, 301] on div "Intro to Stem Research Course [GEOGRAPHIC_DATA], [US_STATE] Classmate/Team Mem…" at bounding box center [399, 278] width 726 height 212
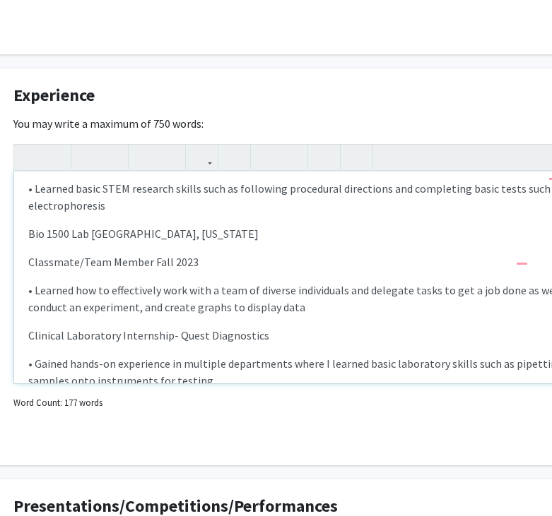
scroll to position [117, 0]
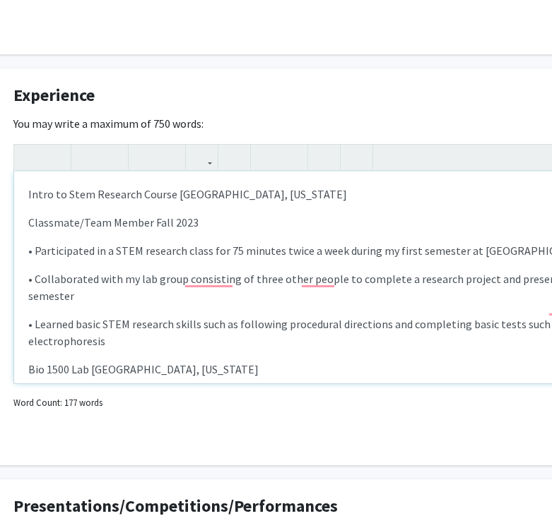
click at [29, 221] on p "Classmate/Team Member Fall 2023" at bounding box center [377, 222] width 698 height 17
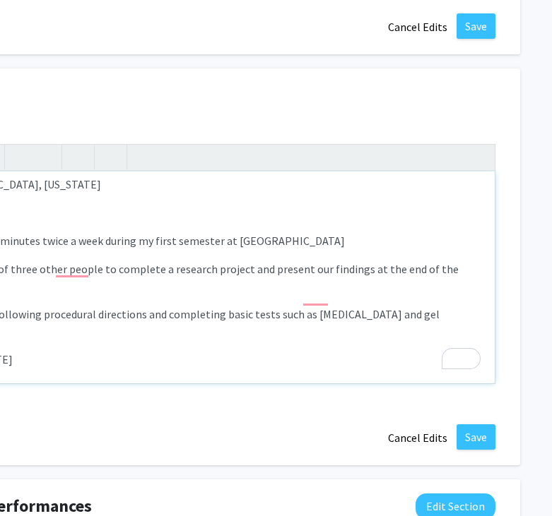
click at [483, 300] on div "Intro to Stem Research Course [GEOGRAPHIC_DATA], [US_STATE] Classmate/Team Mem…" at bounding box center [131, 278] width 726 height 212
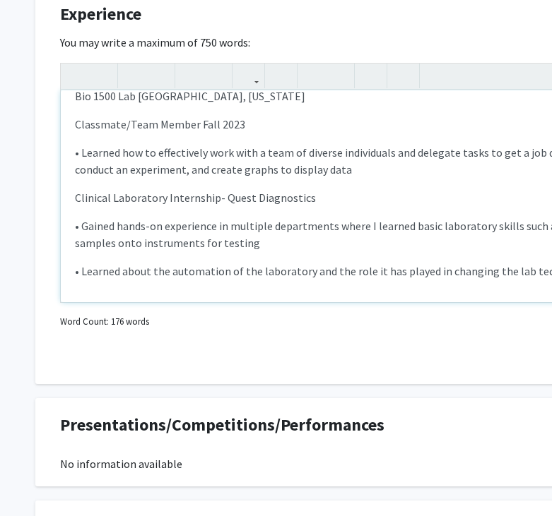
click at [338, 177] on p "• Learned how to effectively work with a team of diverse individuals and delega…" at bounding box center [424, 161] width 698 height 34
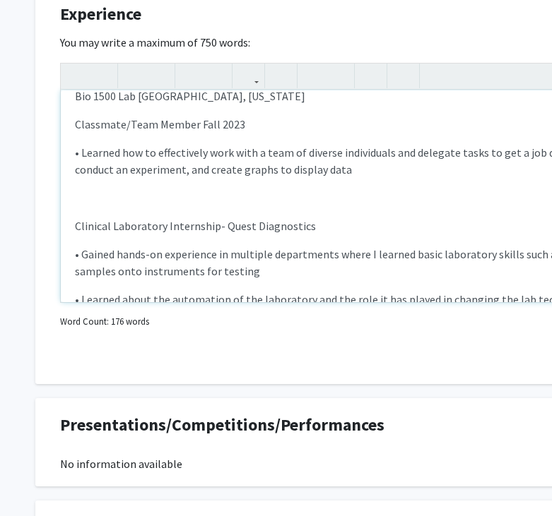
click at [341, 230] on p "Clinical Laboratory Internship- Quest Diagnostics" at bounding box center [424, 226] width 698 height 17
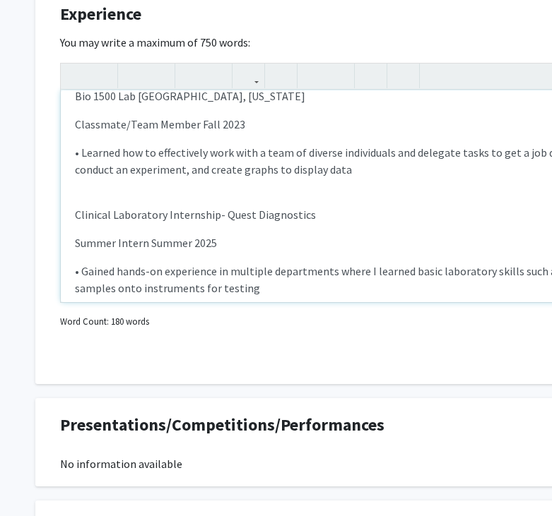
type textarea "<l>Ipsum do Sita Consecte Adipis Elitsedd, Eiusmodt </i><u>Laboreetd/Magn Aliqu…"
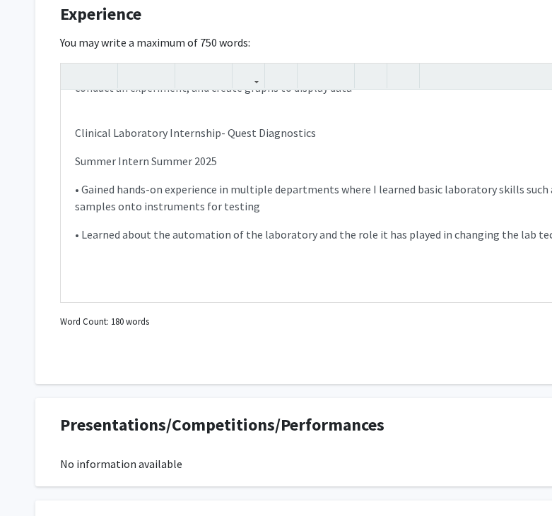
click at [328, 344] on div "Experience Edit Section You may write a maximum of 750 words: Intro to Stem Res…" at bounding box center [423, 185] width 777 height 397
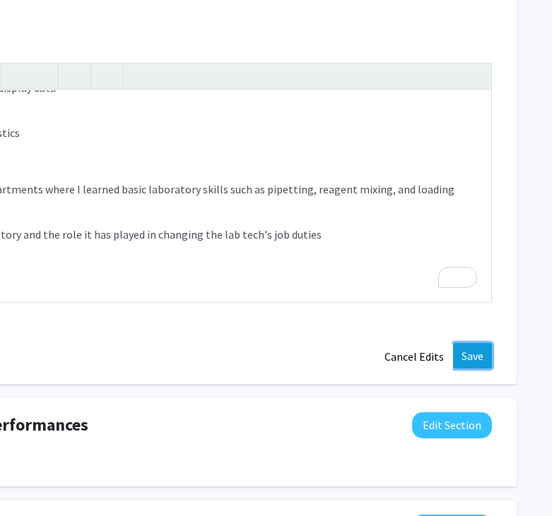
click at [464, 352] on button "Save" at bounding box center [472, 355] width 39 height 25
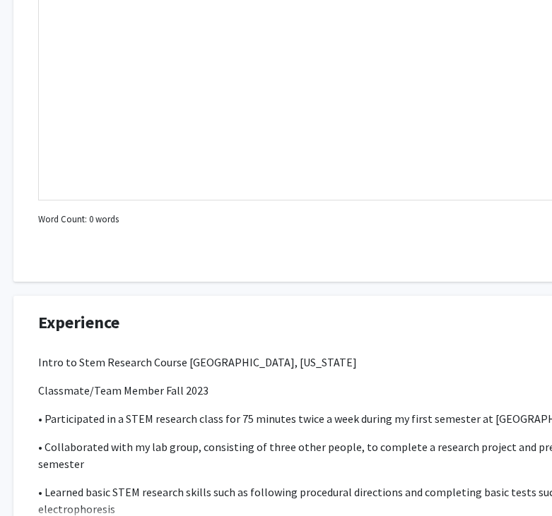
scroll to position [1060, 22]
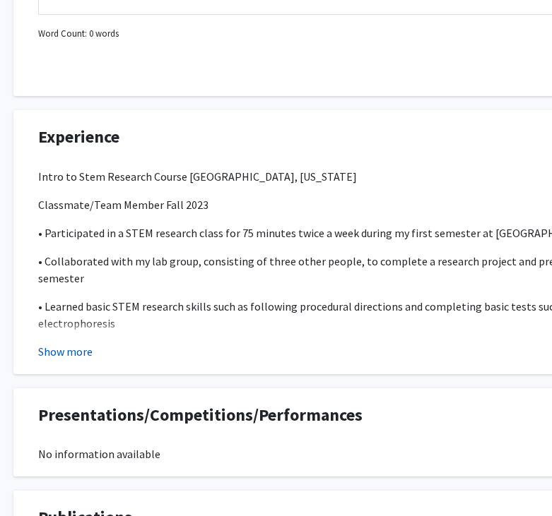
click at [66, 355] on button "Show more" at bounding box center [65, 351] width 54 height 17
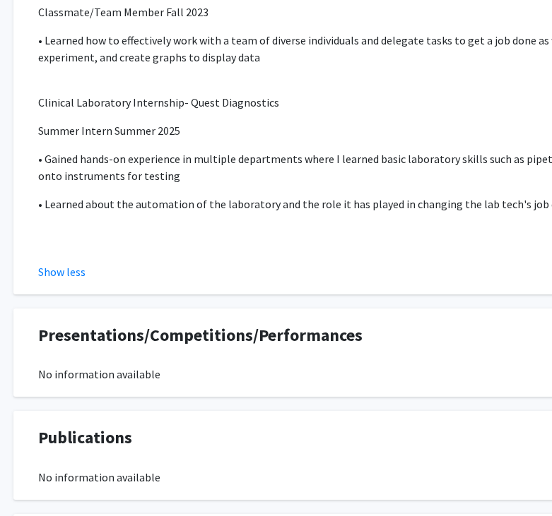
scroll to position [1424, 22]
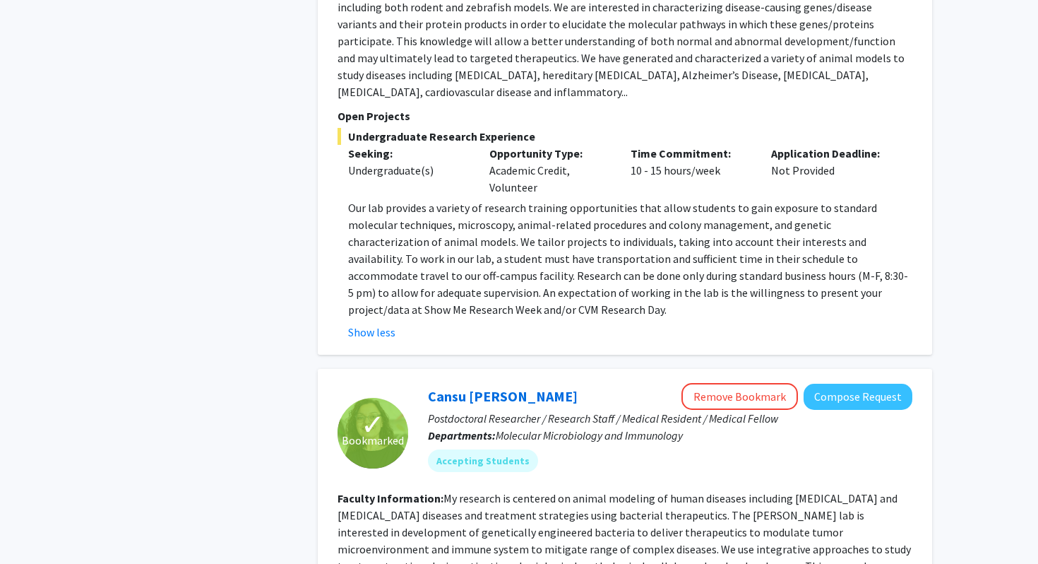
scroll to position [845, 0]
